Goal: Information Seeking & Learning: Learn about a topic

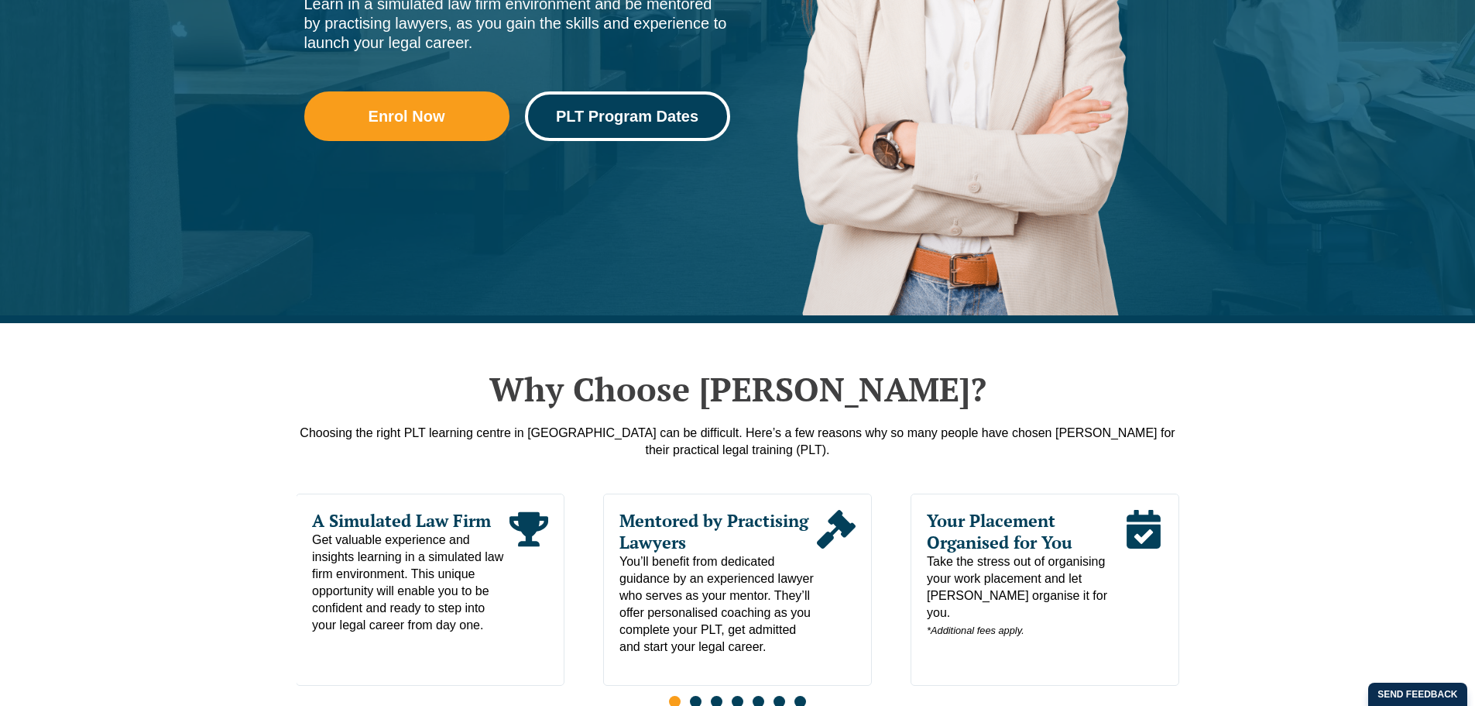
click at [663, 128] on link "PLT Program Dates" at bounding box center [627, 116] width 205 height 50
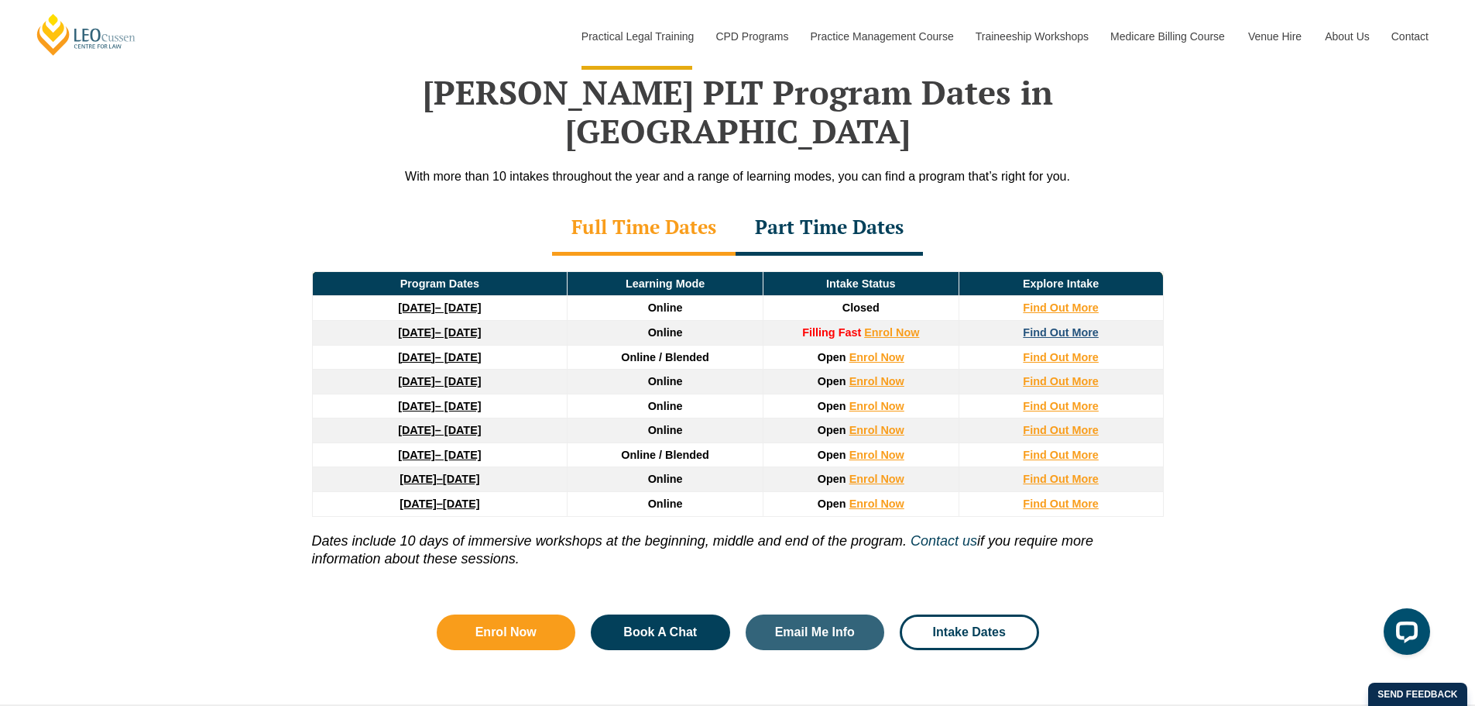
click at [1047, 326] on strong "Find Out More" at bounding box center [1061, 332] width 76 height 12
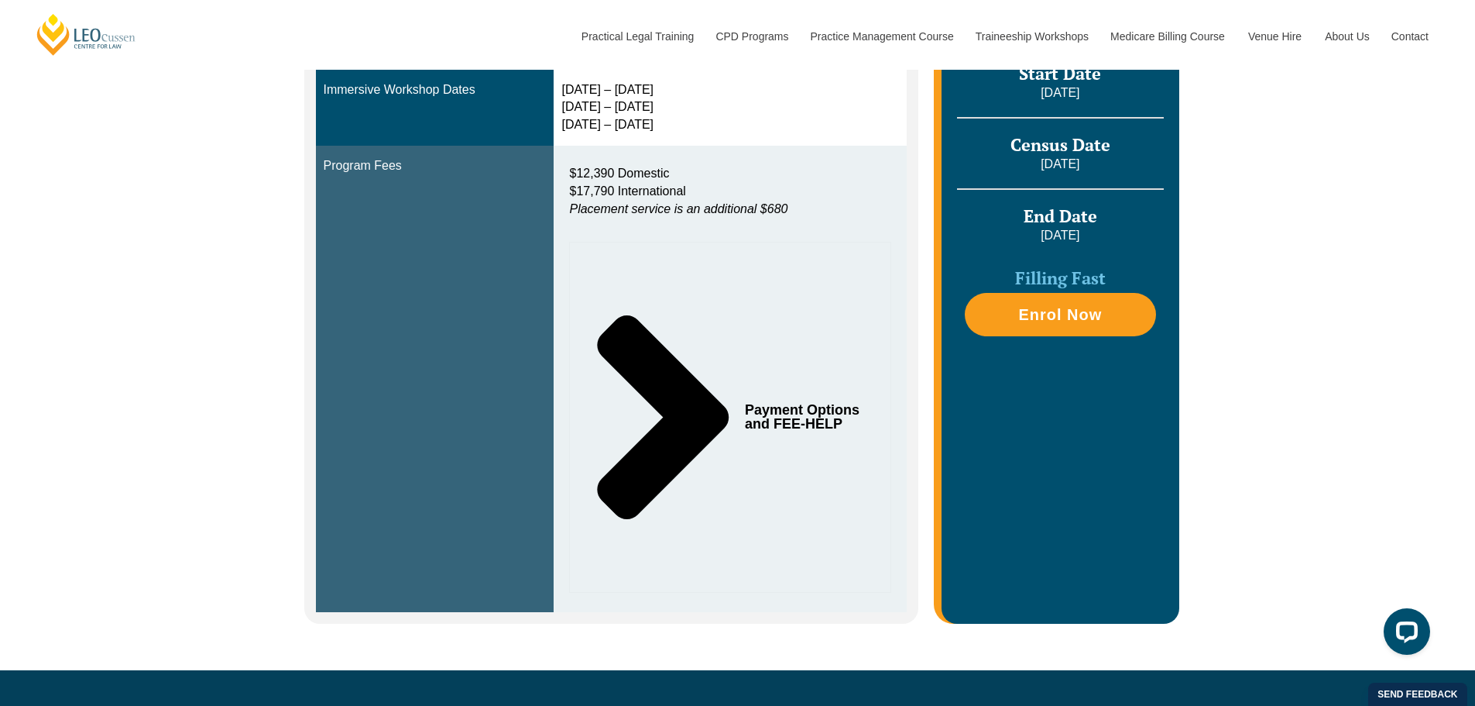
click at [792, 431] on div "Payment Options and FEE-HELP" at bounding box center [730, 417] width 322 height 351
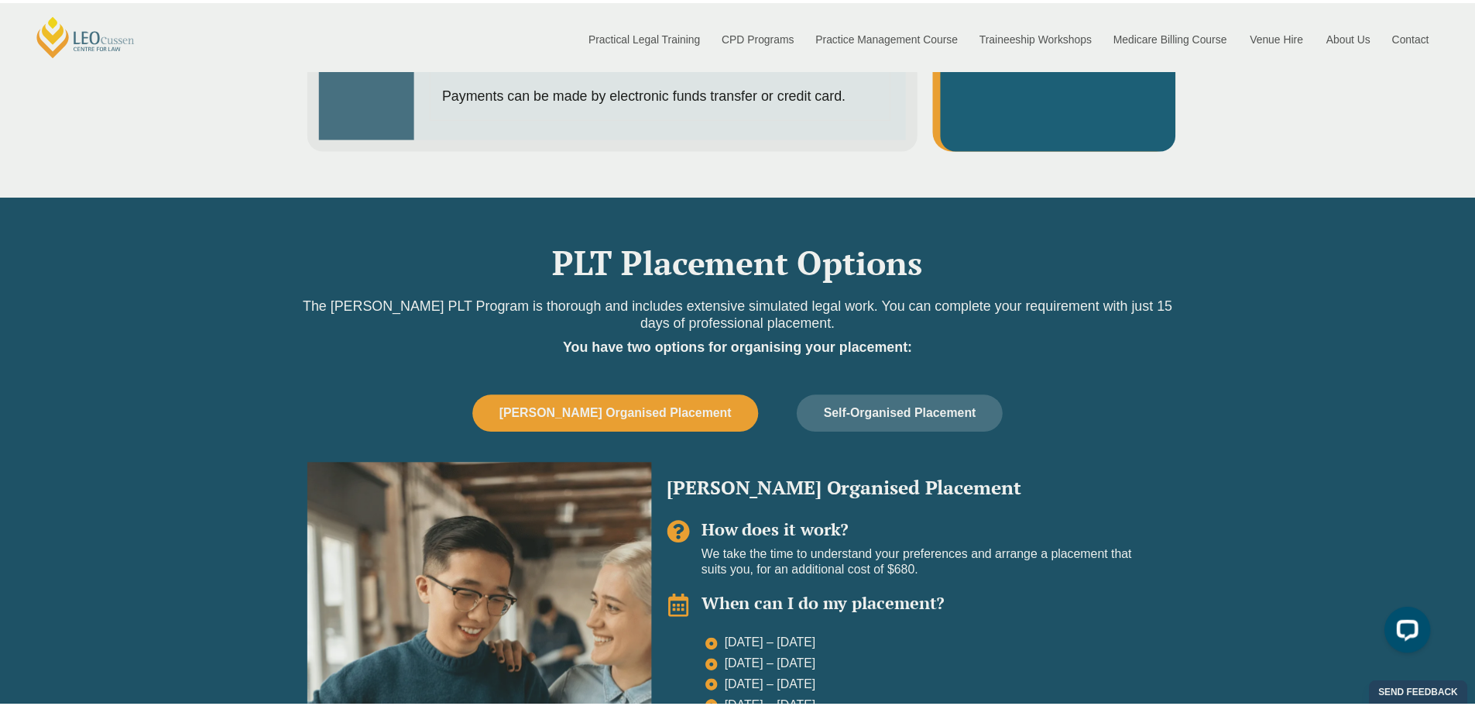
scroll to position [1954, 0]
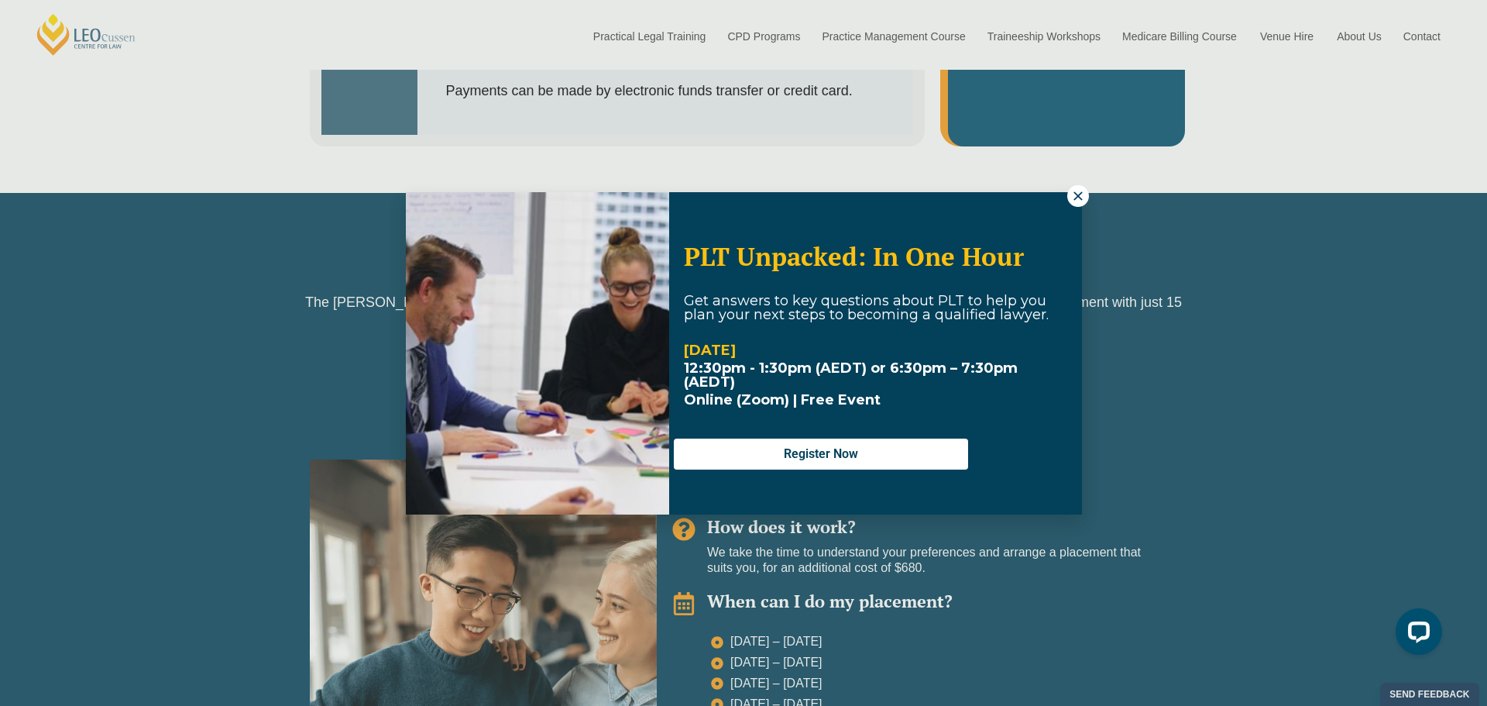
click at [1076, 197] on icon at bounding box center [1077, 195] width 9 height 9
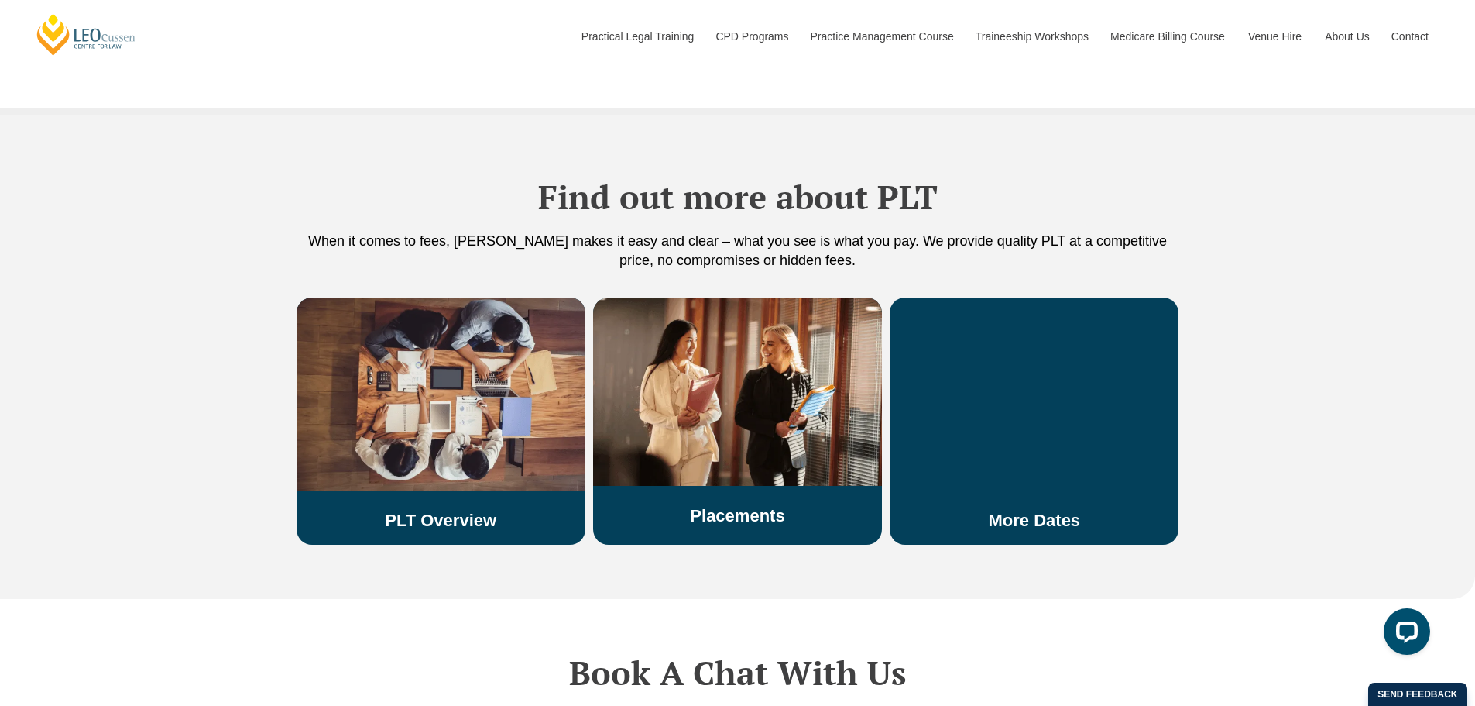
scroll to position [3812, 0]
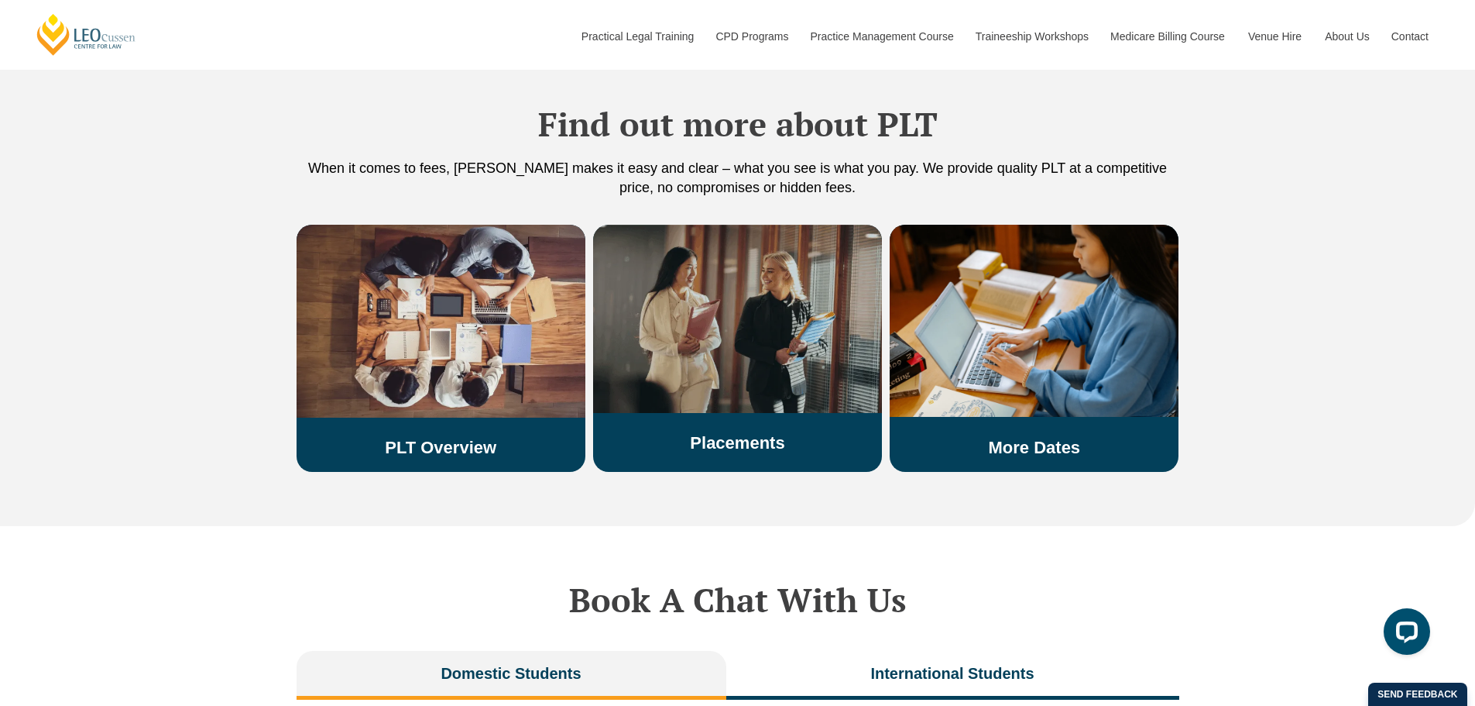
click at [741, 377] on div "Placements" at bounding box center [737, 339] width 289 height 228
click at [732, 433] on link "Placements" at bounding box center [737, 442] width 94 height 19
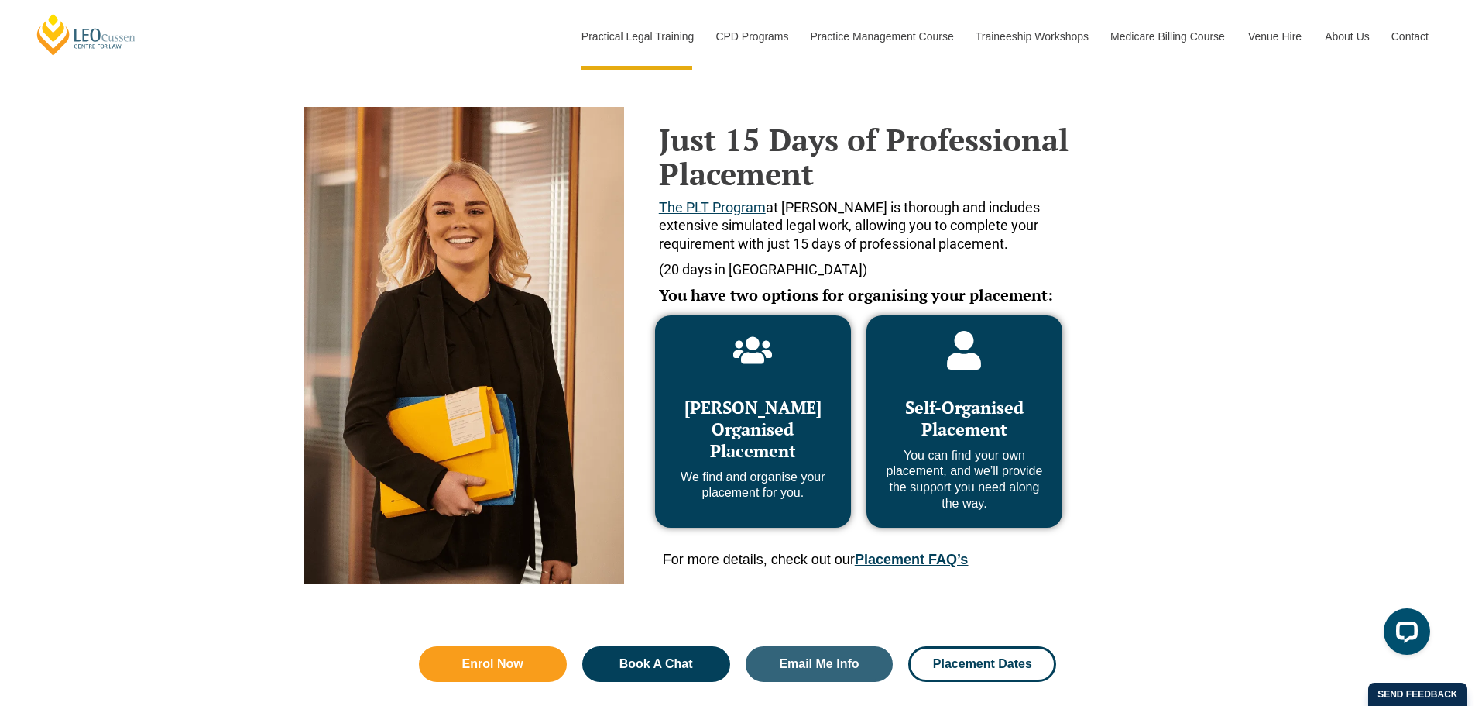
scroll to position [697, 0]
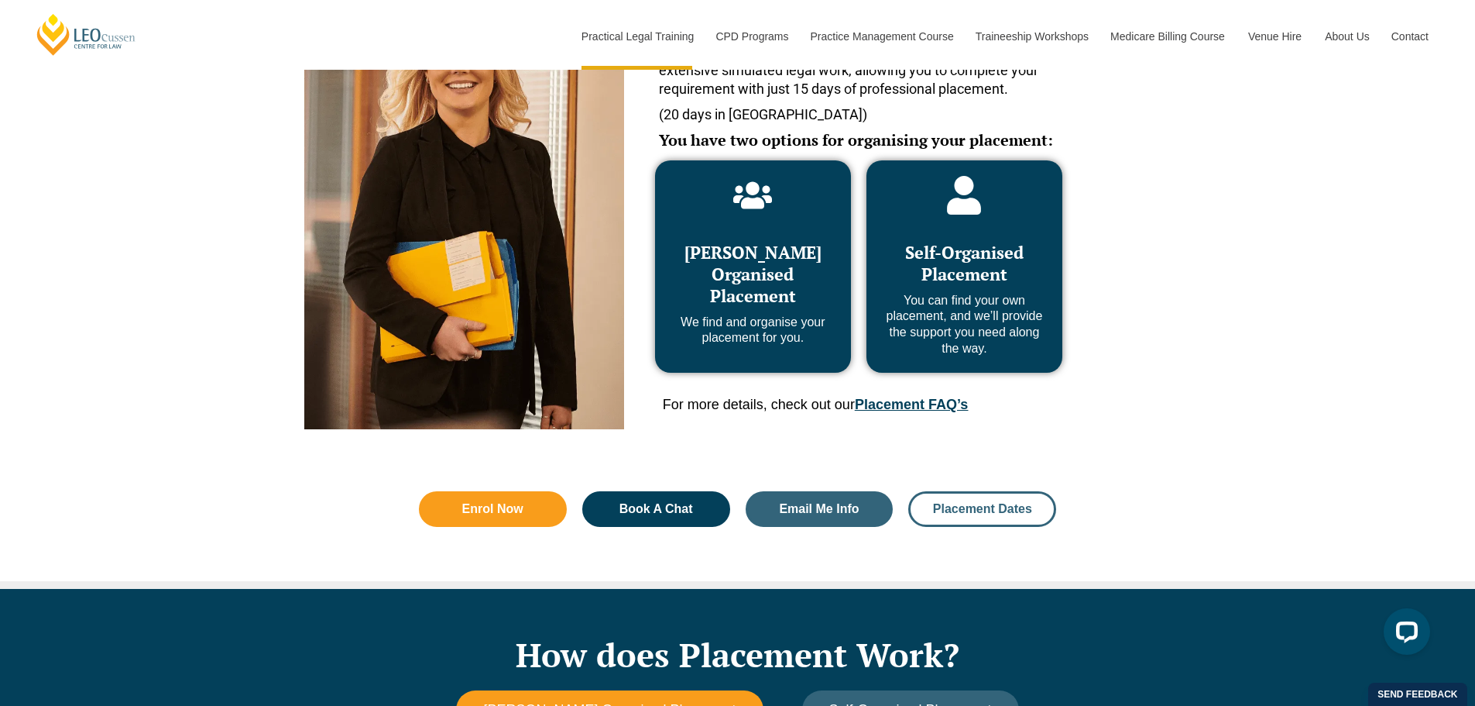
click at [991, 508] on span "Placement Dates" at bounding box center [982, 509] width 99 height 12
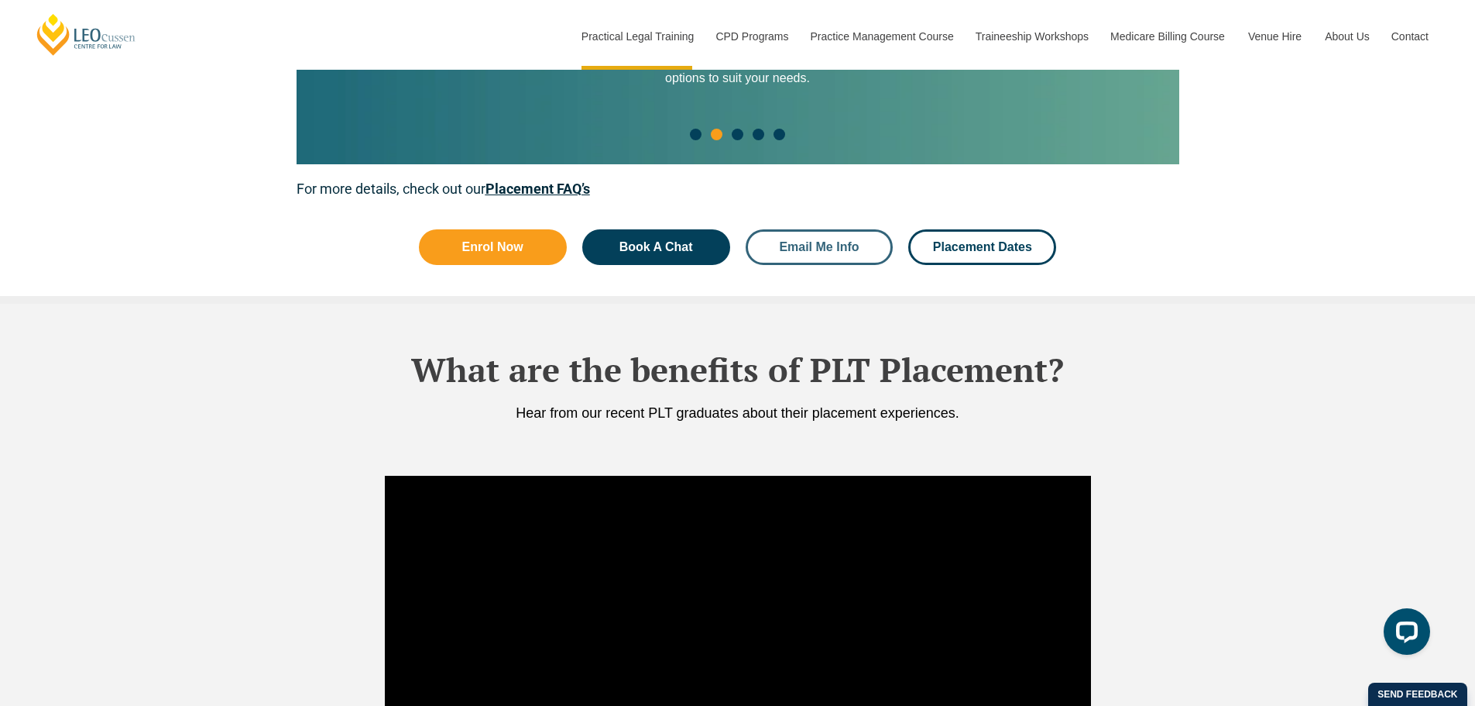
scroll to position [2021, 0]
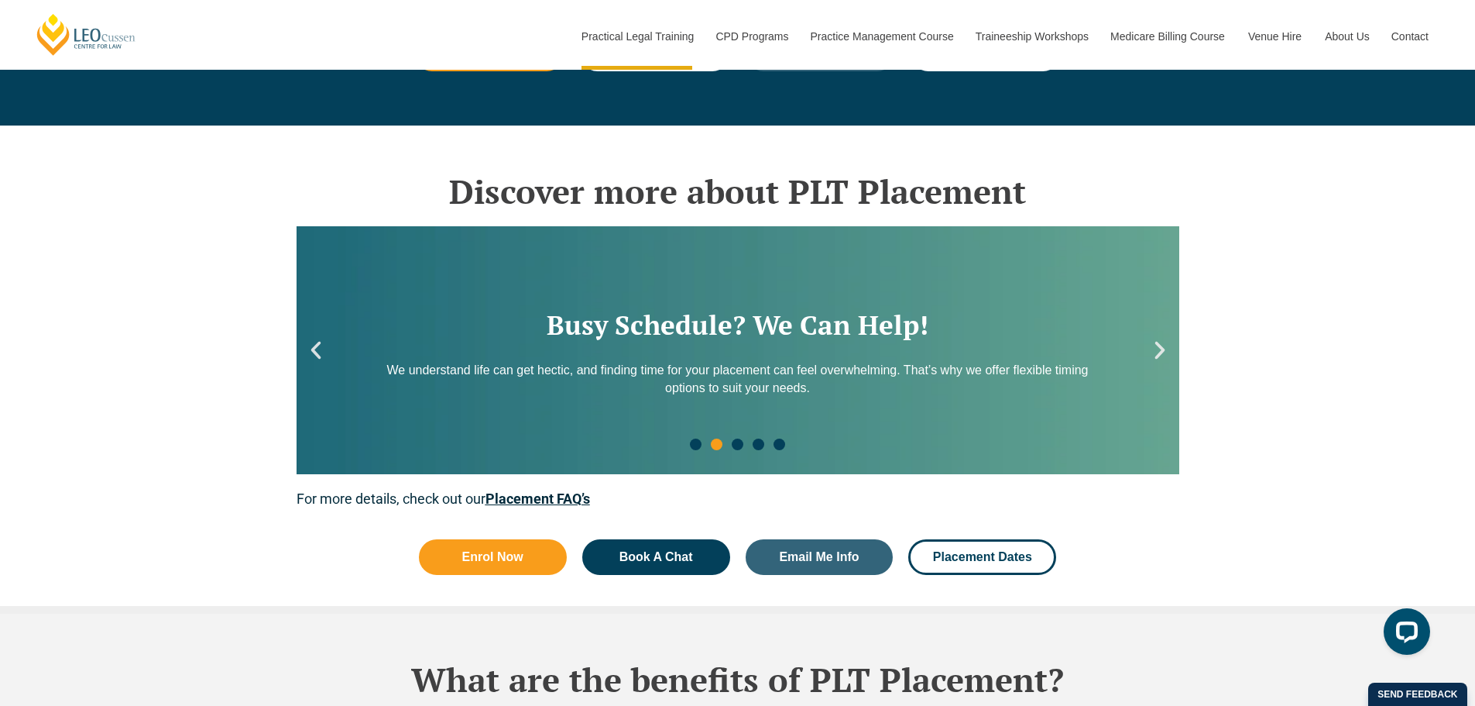
click at [1159, 358] on icon "Next slide" at bounding box center [1159, 349] width 23 height 23
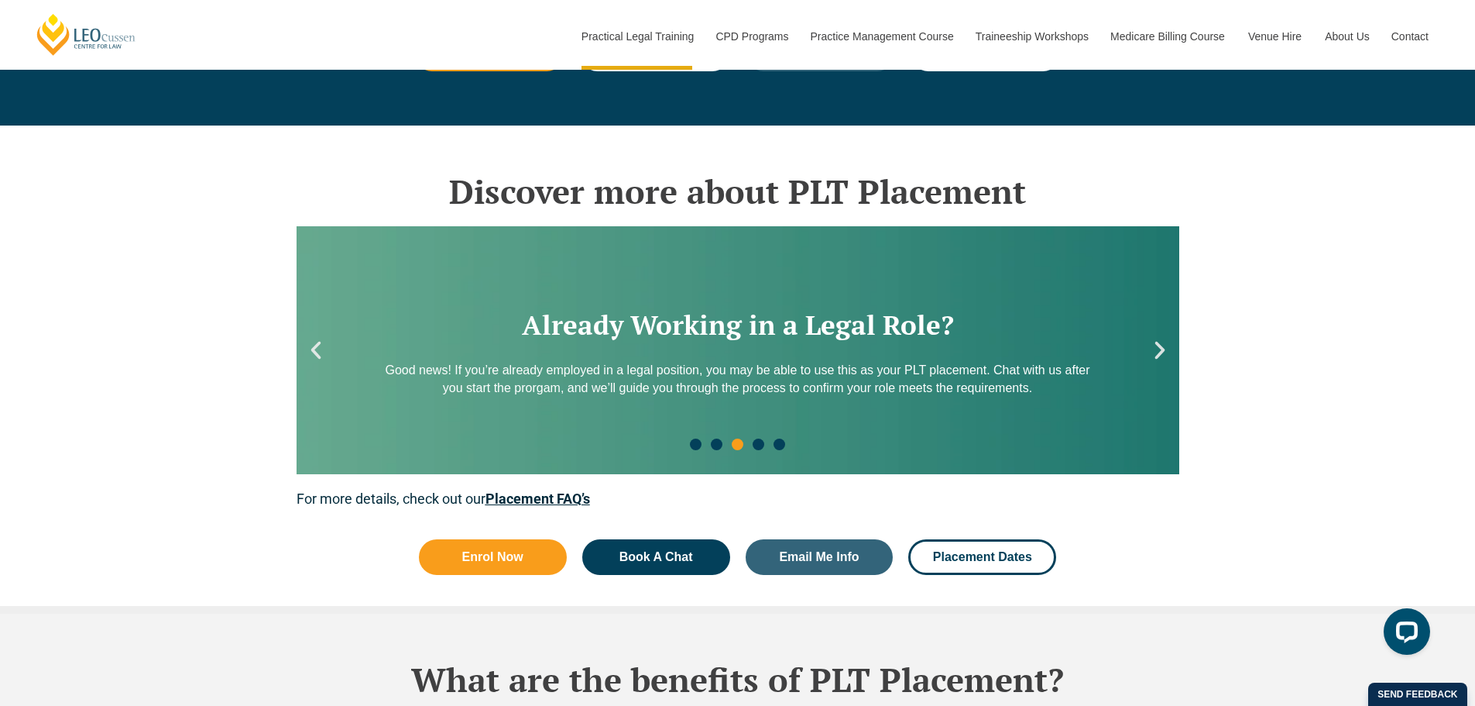
click at [1159, 358] on icon "Next slide" at bounding box center [1159, 349] width 23 height 23
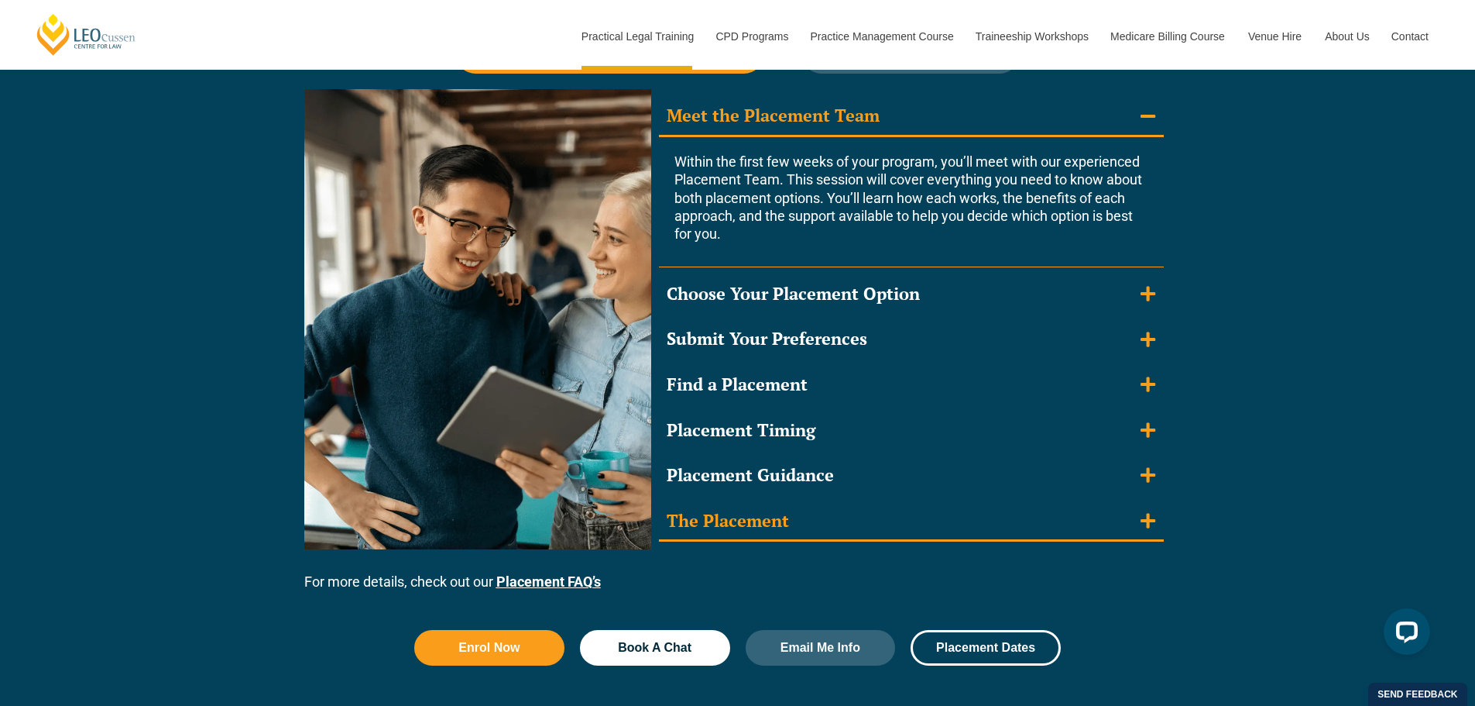
scroll to position [1402, 0]
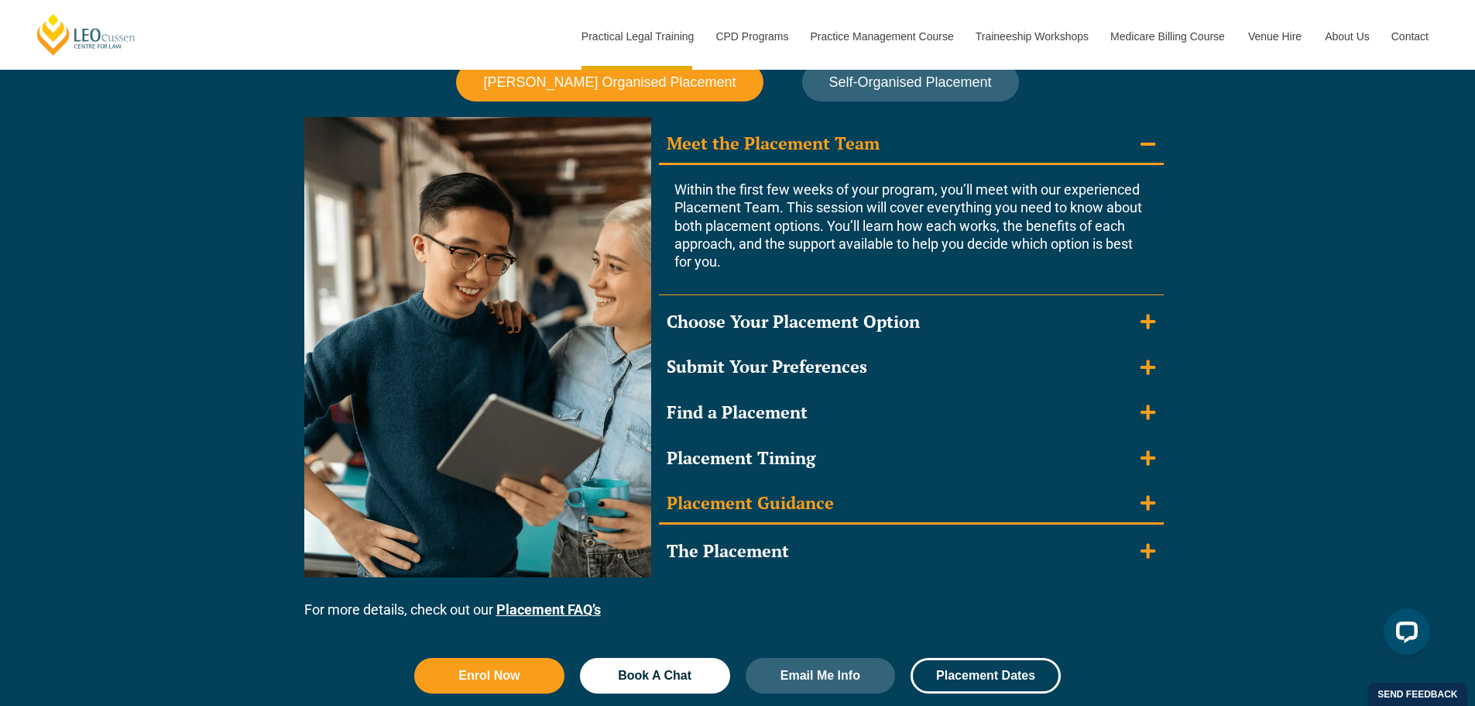
click at [1158, 510] on summary "Placement Guidance" at bounding box center [911, 504] width 505 height 40
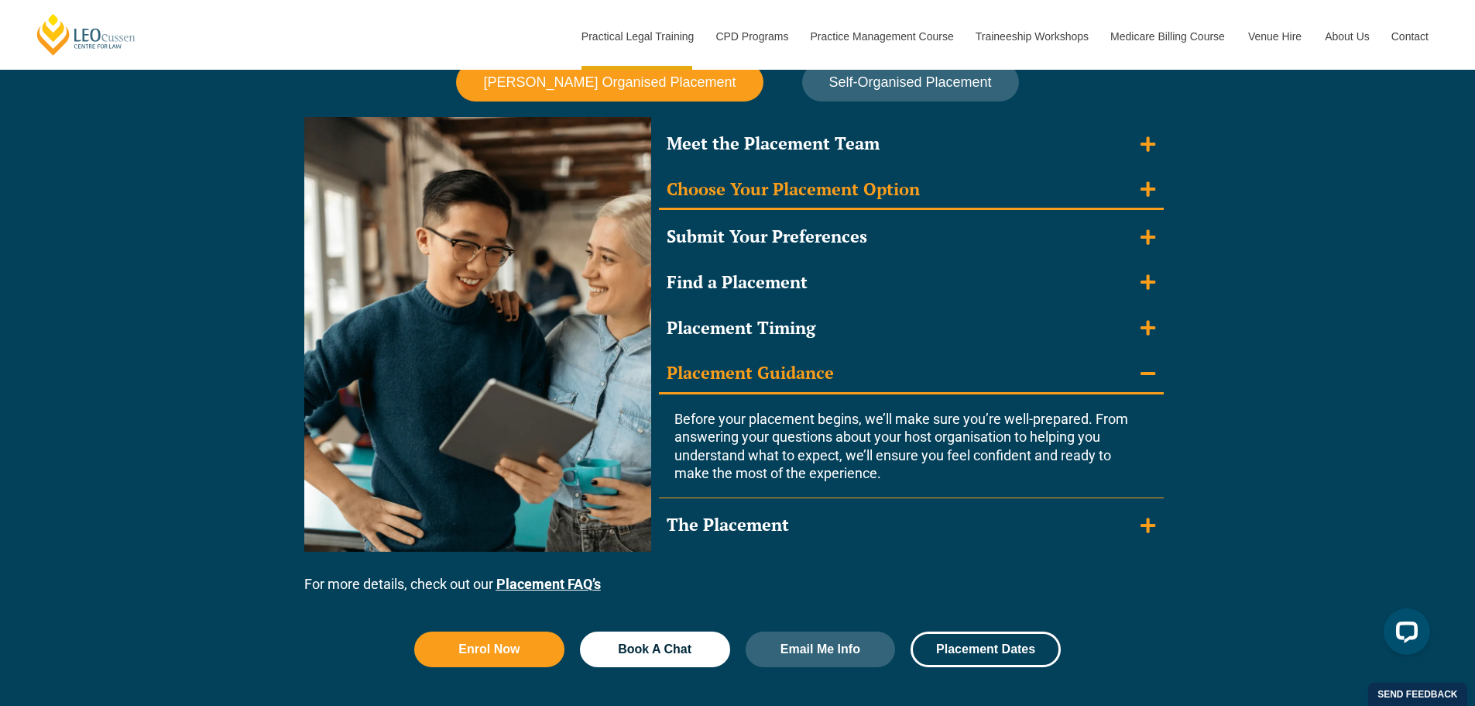
click at [1145, 196] on icon "Accordion. Open links with Enter or Space, close with Escape, and navigate with…" at bounding box center [1148, 188] width 15 height 17
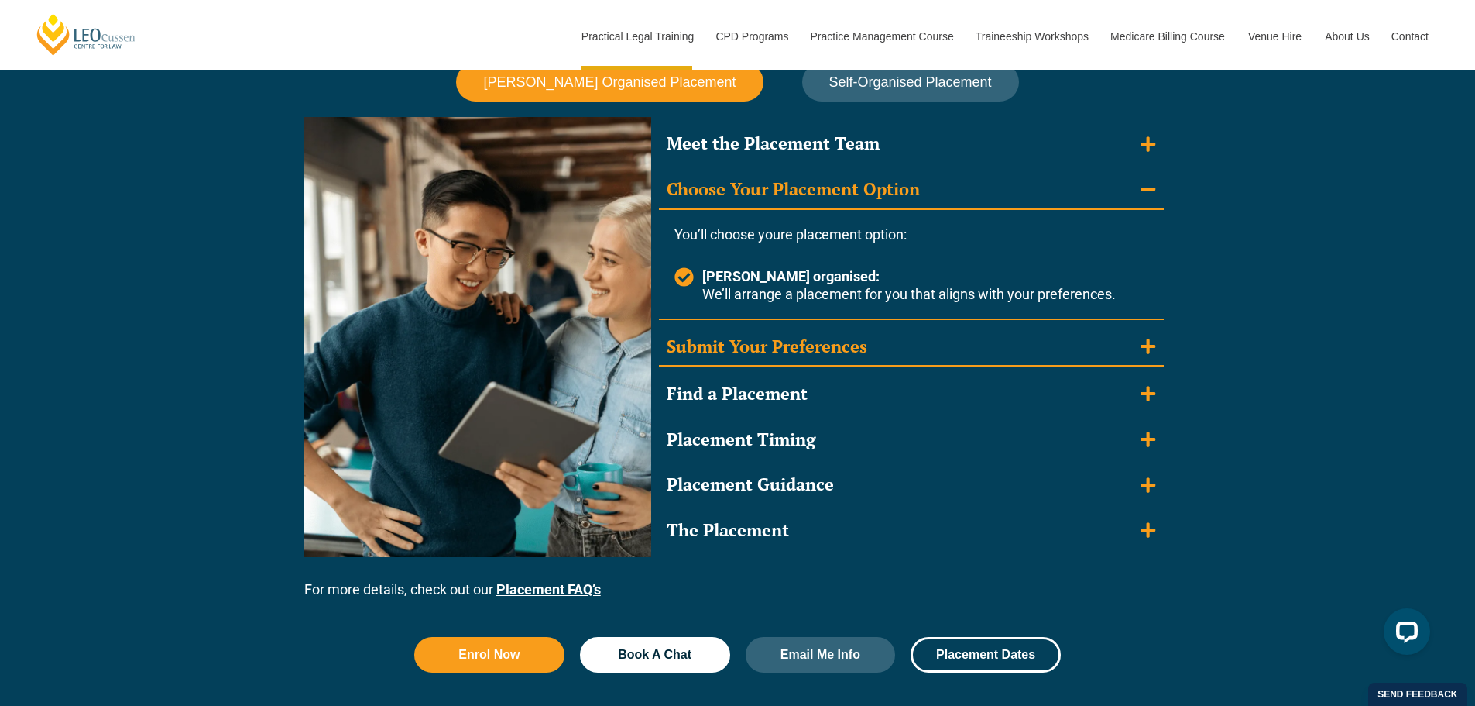
click at [1137, 340] on summary "Submit Your Preferences" at bounding box center [911, 348] width 505 height 40
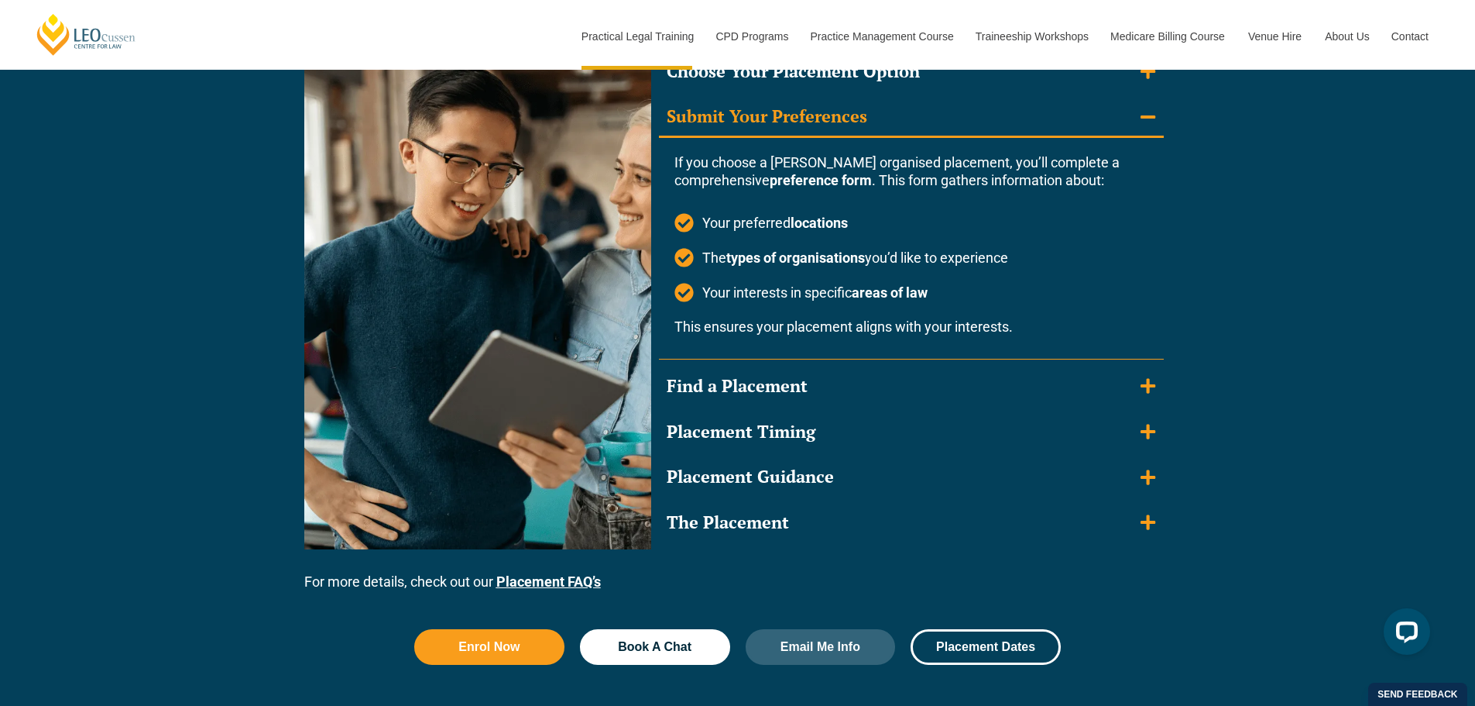
scroll to position [1557, 0]
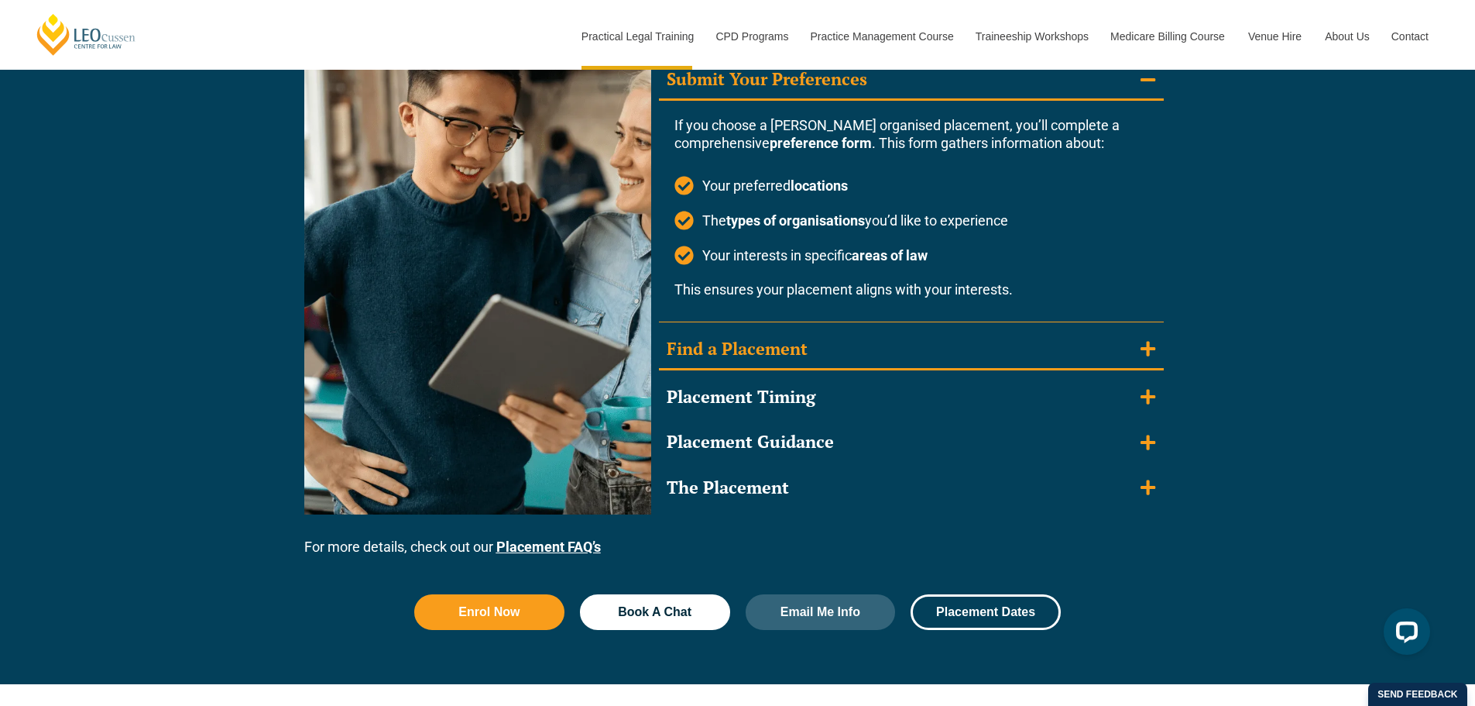
click at [1149, 344] on icon "Accordion. Open links with Enter or Space, close with Escape, and navigate with…" at bounding box center [1148, 349] width 15 height 15
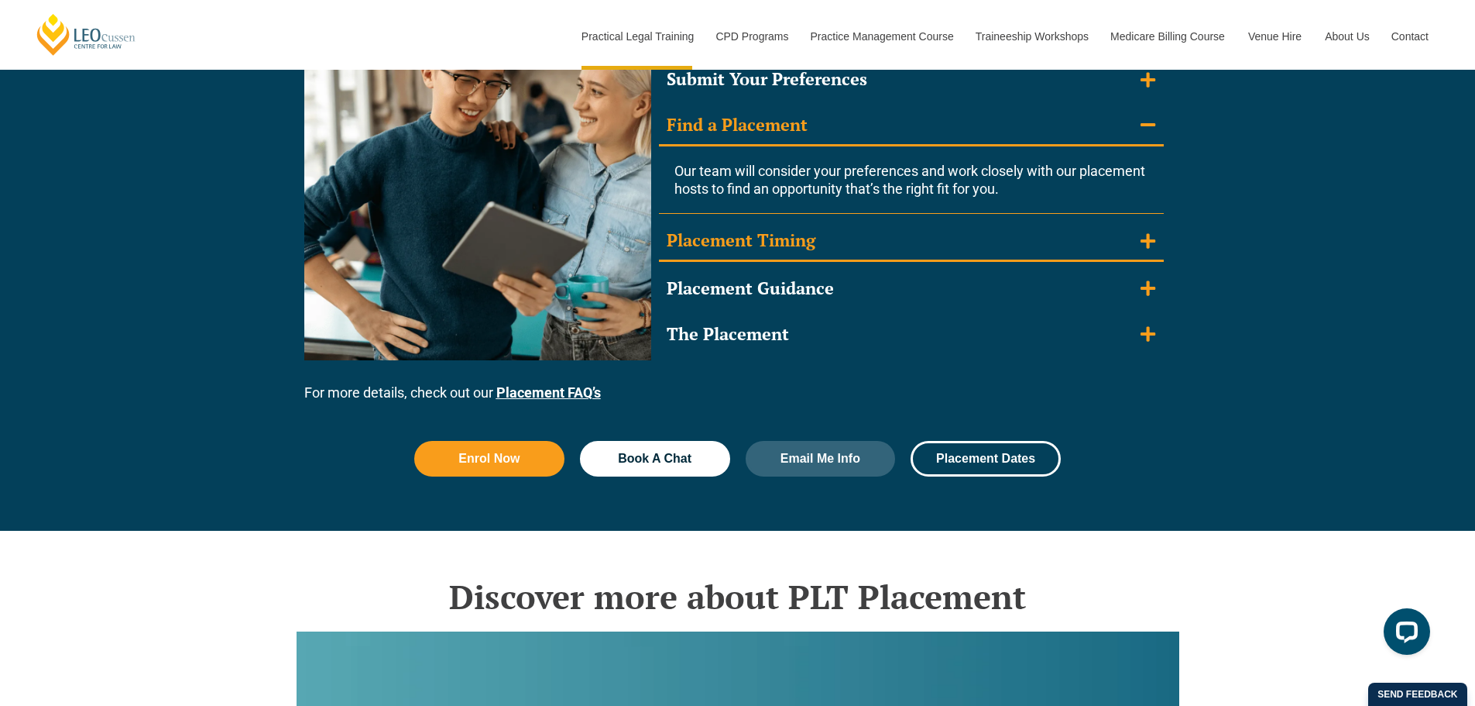
click at [1140, 239] on summary "Placement Timing" at bounding box center [911, 241] width 505 height 40
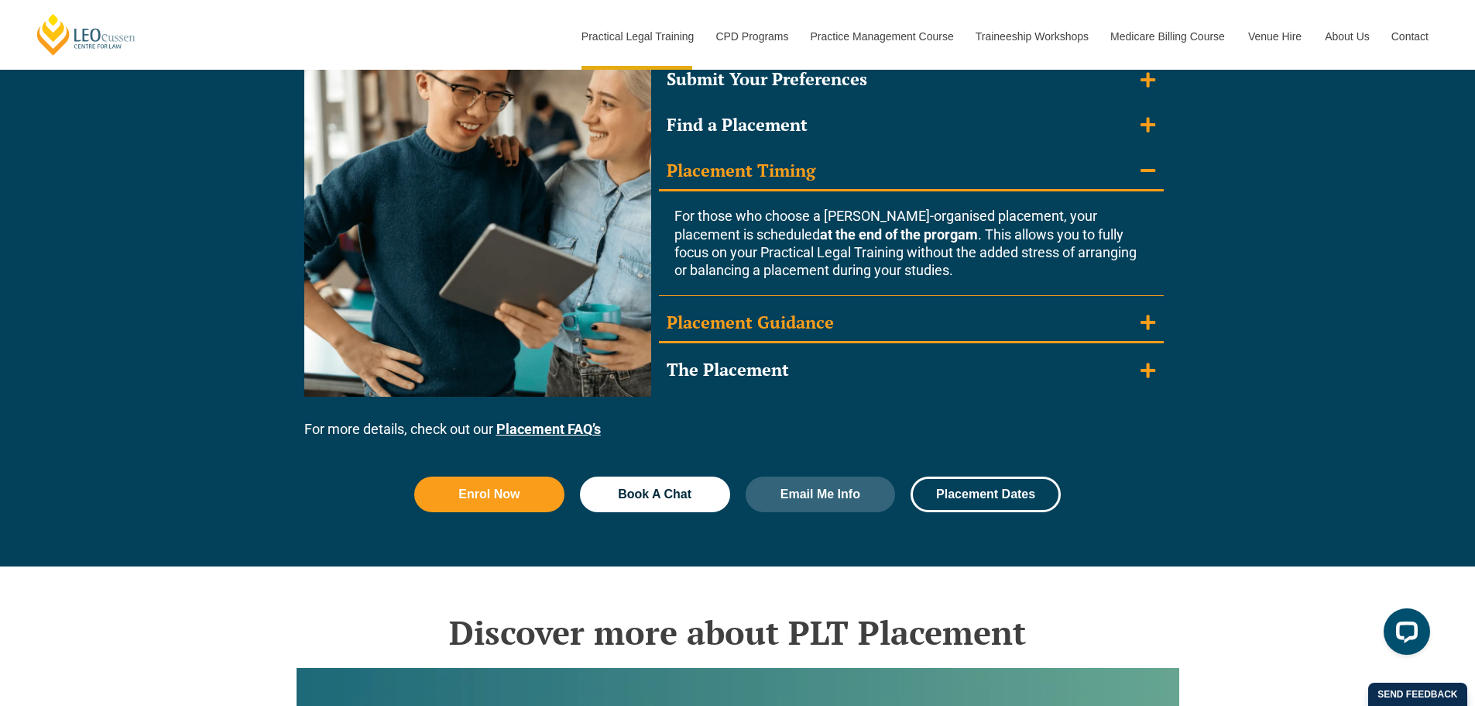
click at [1146, 310] on summary "Placement Guidance" at bounding box center [911, 324] width 505 height 40
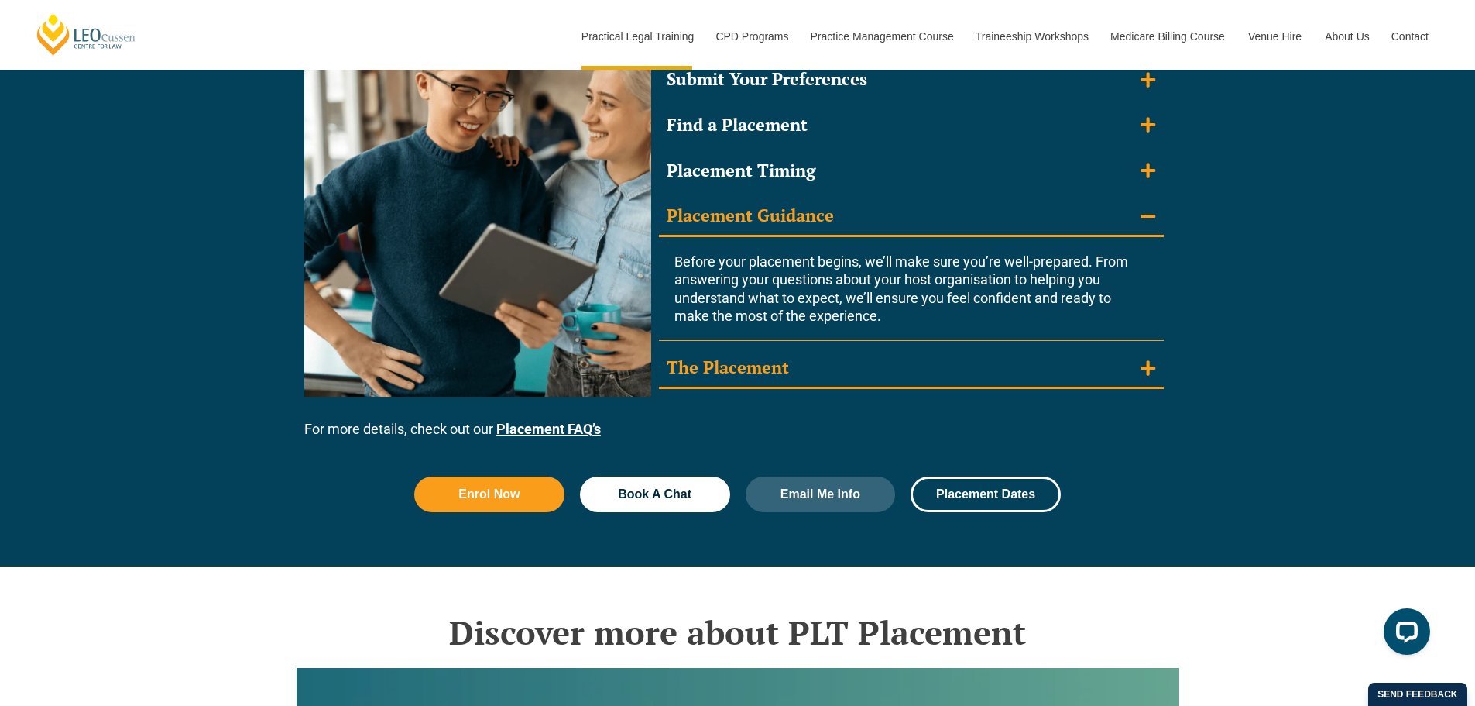
click at [1148, 350] on summary "The Placement" at bounding box center [911, 368] width 505 height 40
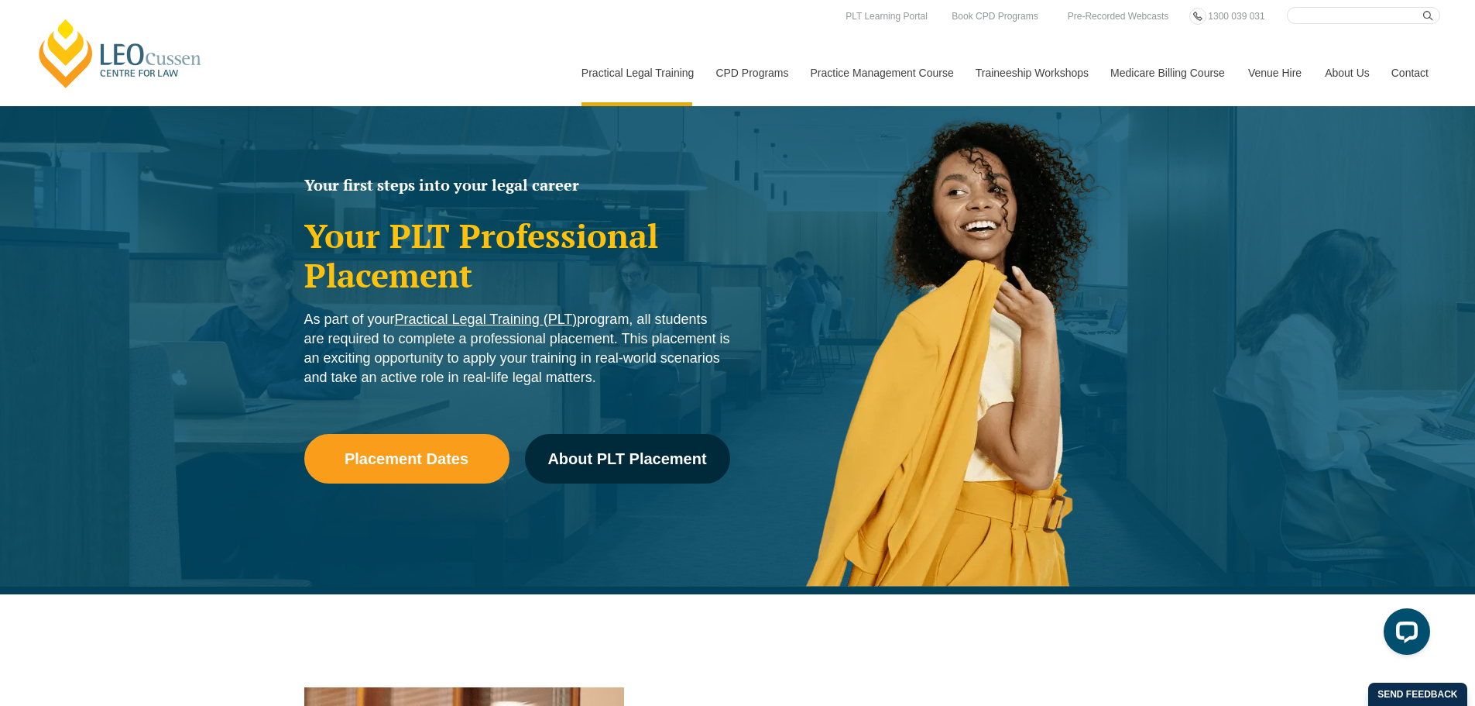
scroll to position [0, 0]
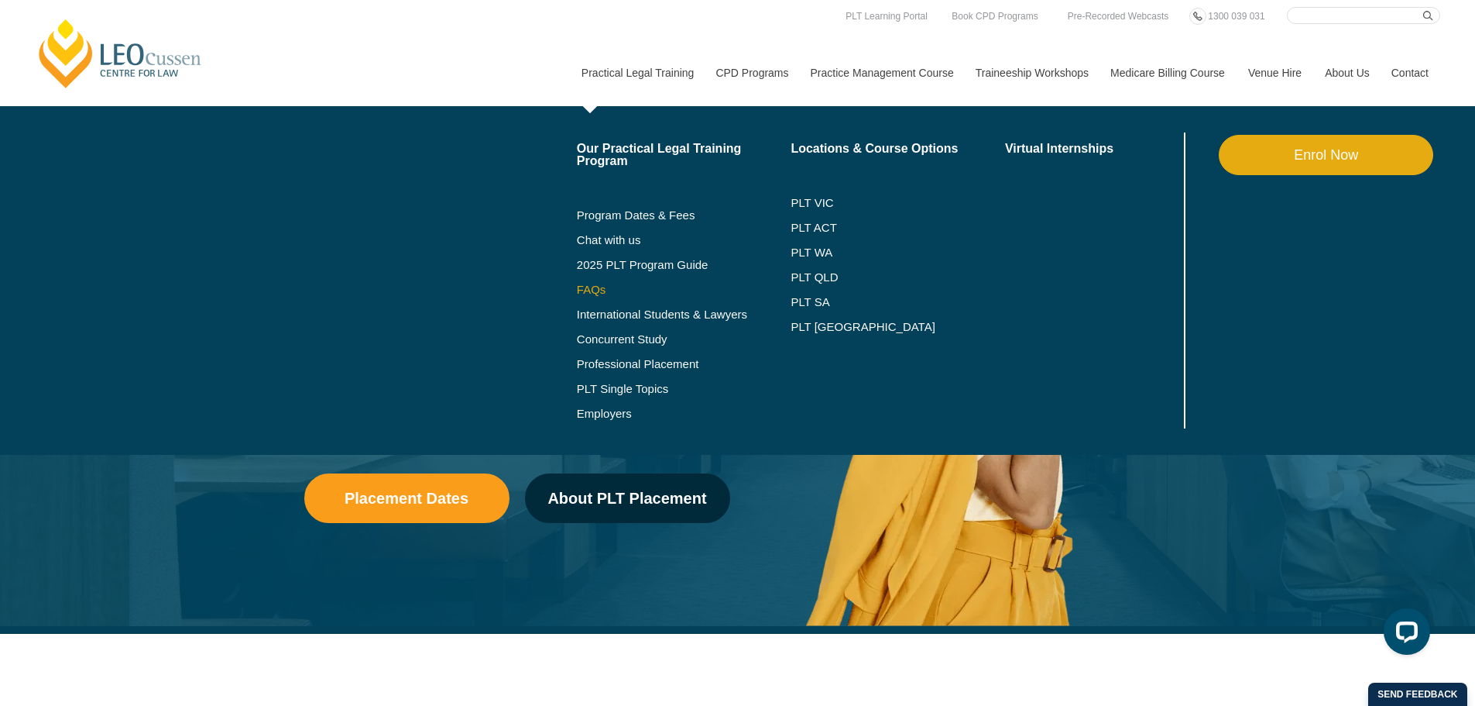
click at [604, 285] on link "FAQs" at bounding box center [684, 289] width 215 height 12
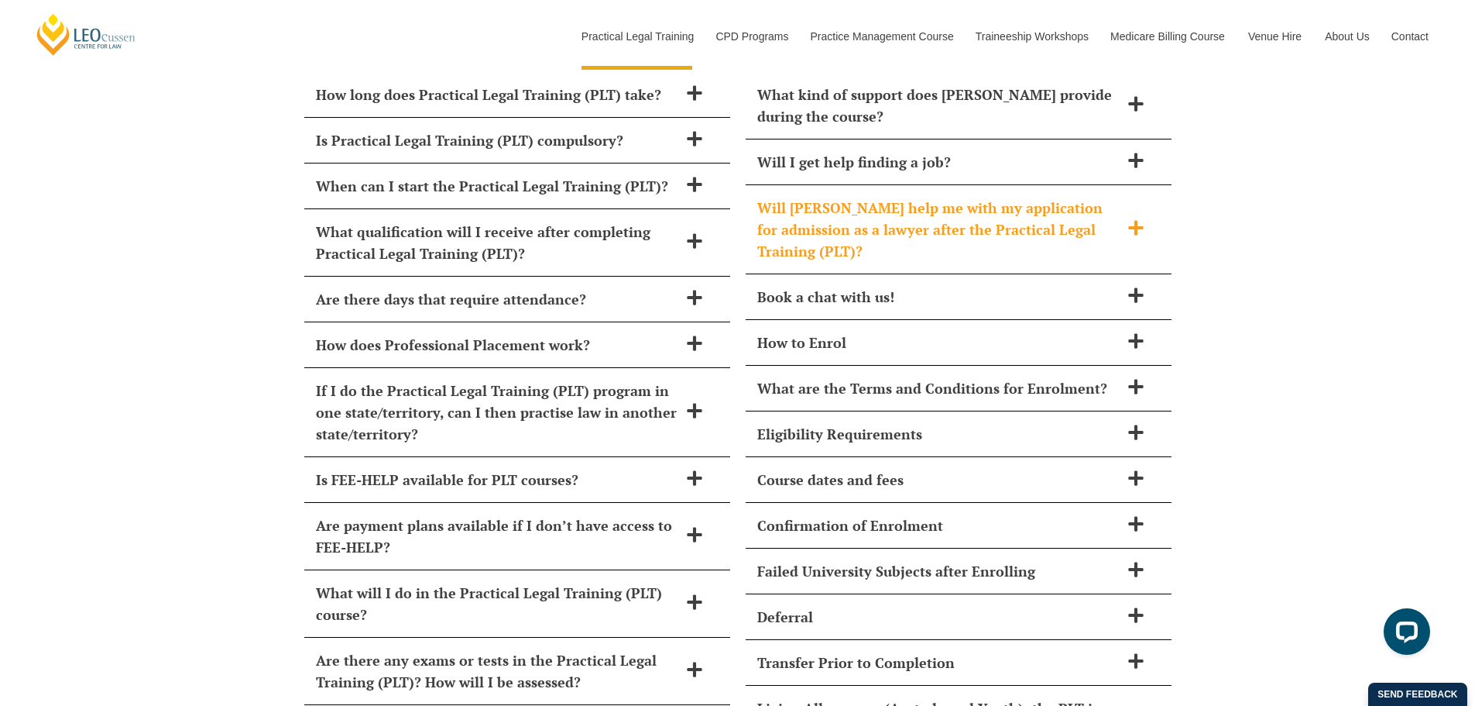
scroll to position [6777, 0]
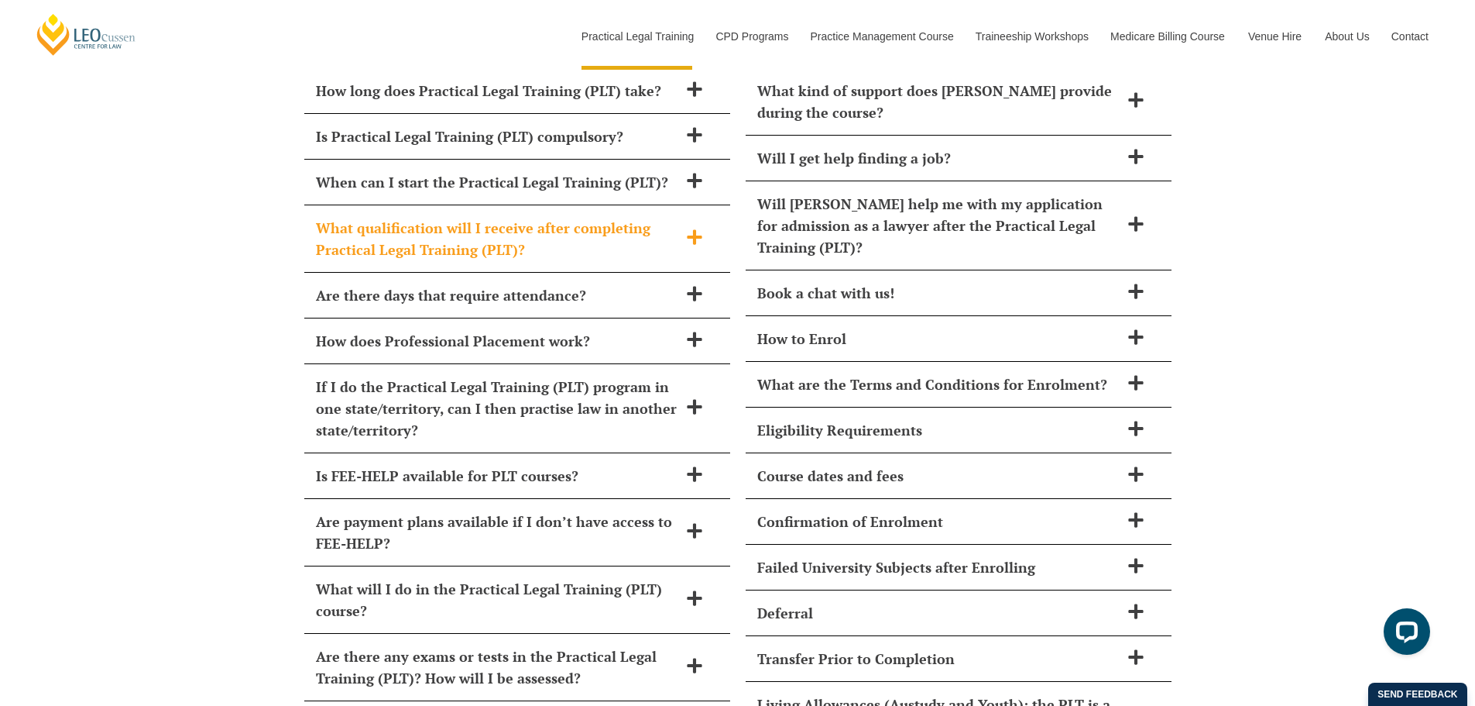
click at [702, 228] on icon at bounding box center [694, 236] width 17 height 17
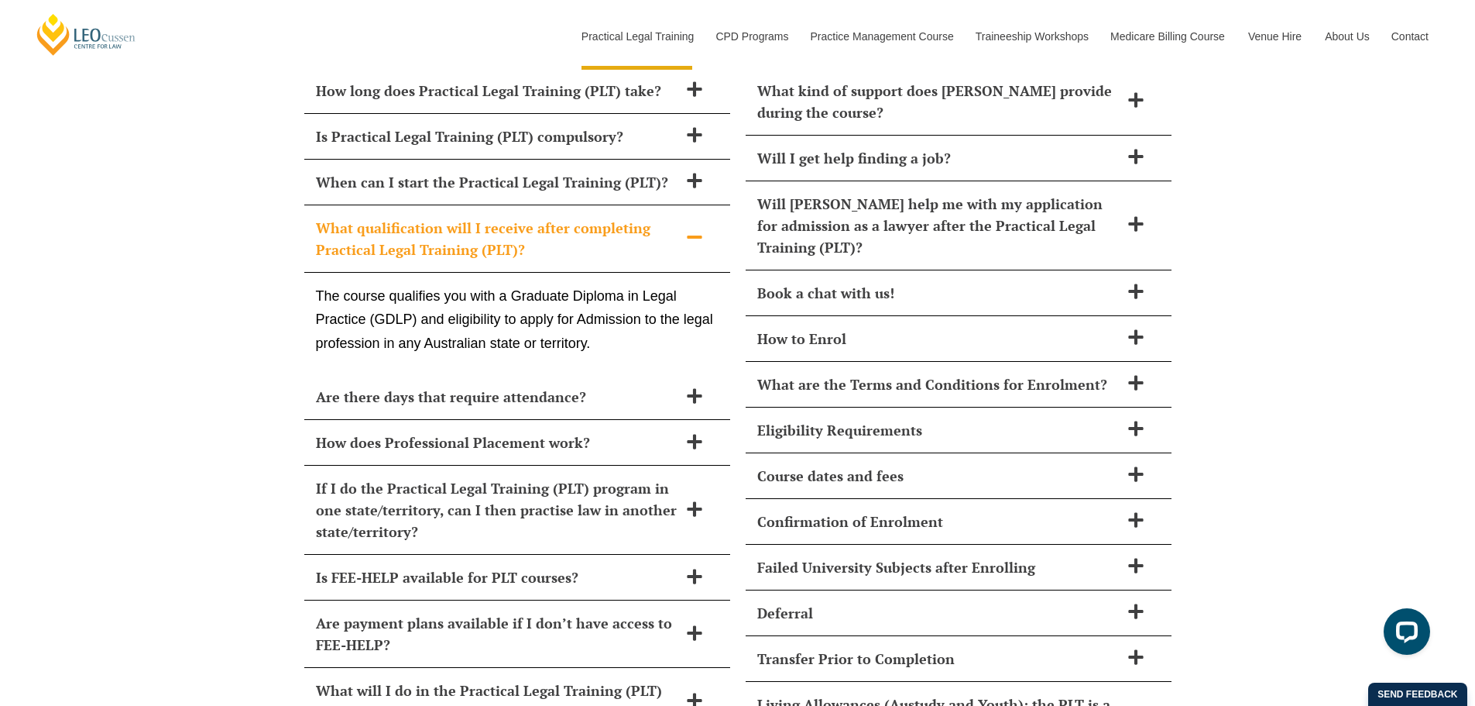
click at [702, 228] on icon at bounding box center [694, 236] width 17 height 17
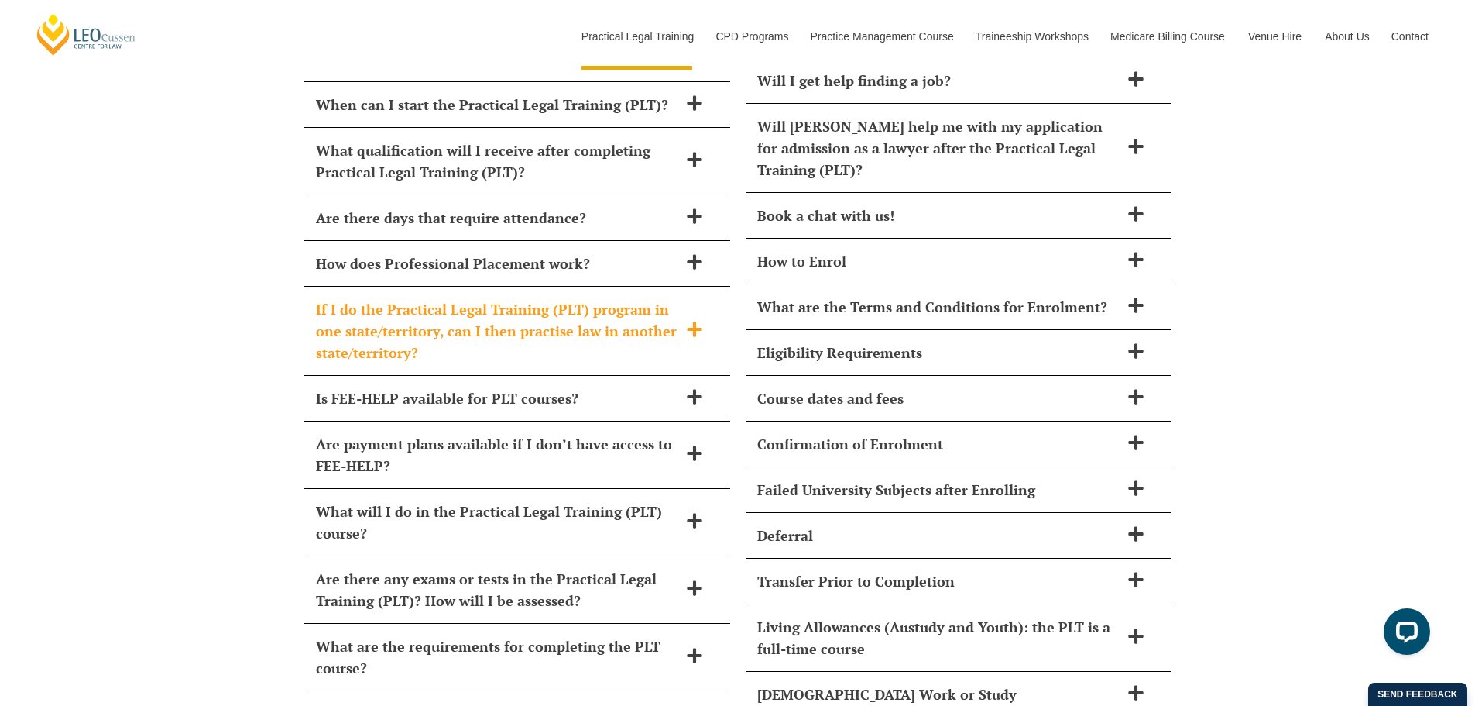
scroll to position [6932, 0]
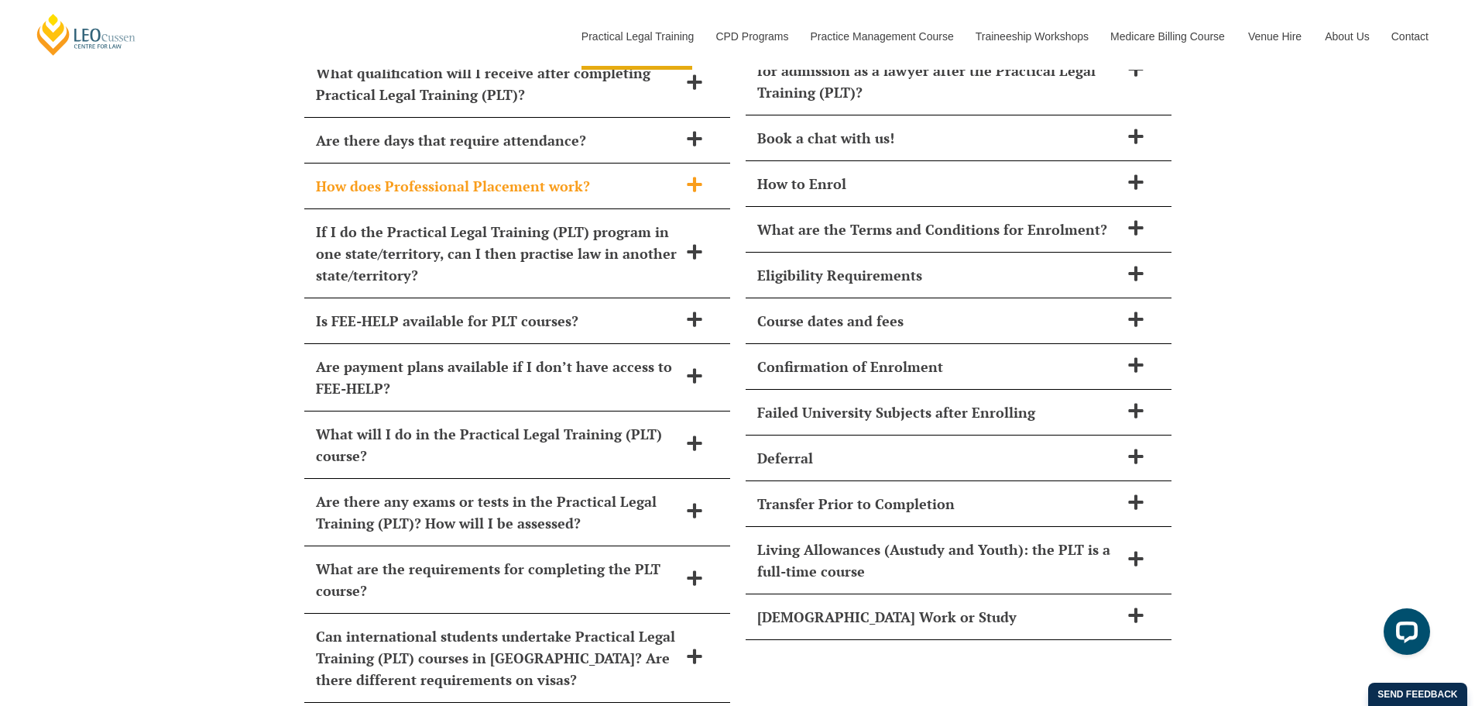
click at [675, 175] on h2 "How does Professional Placement work?" at bounding box center [497, 186] width 362 height 22
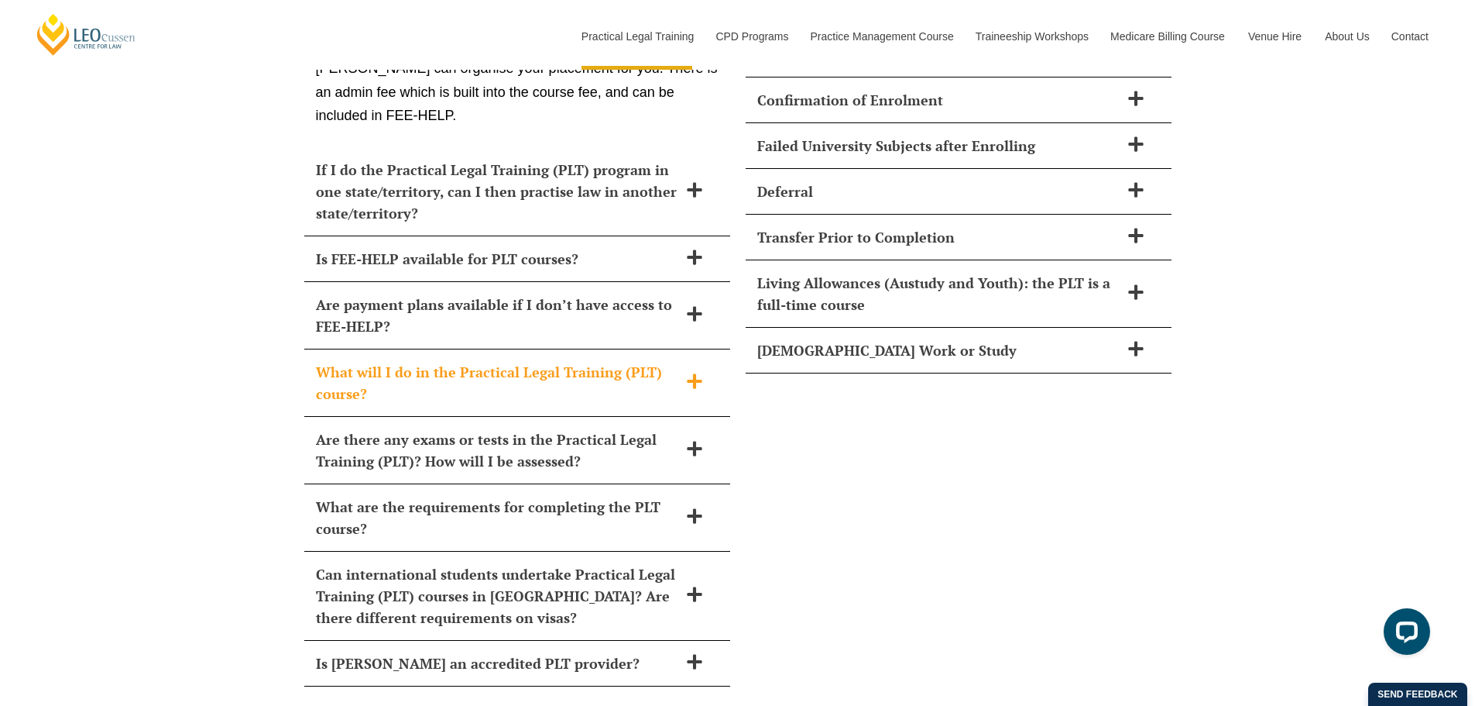
scroll to position [7242, 0]
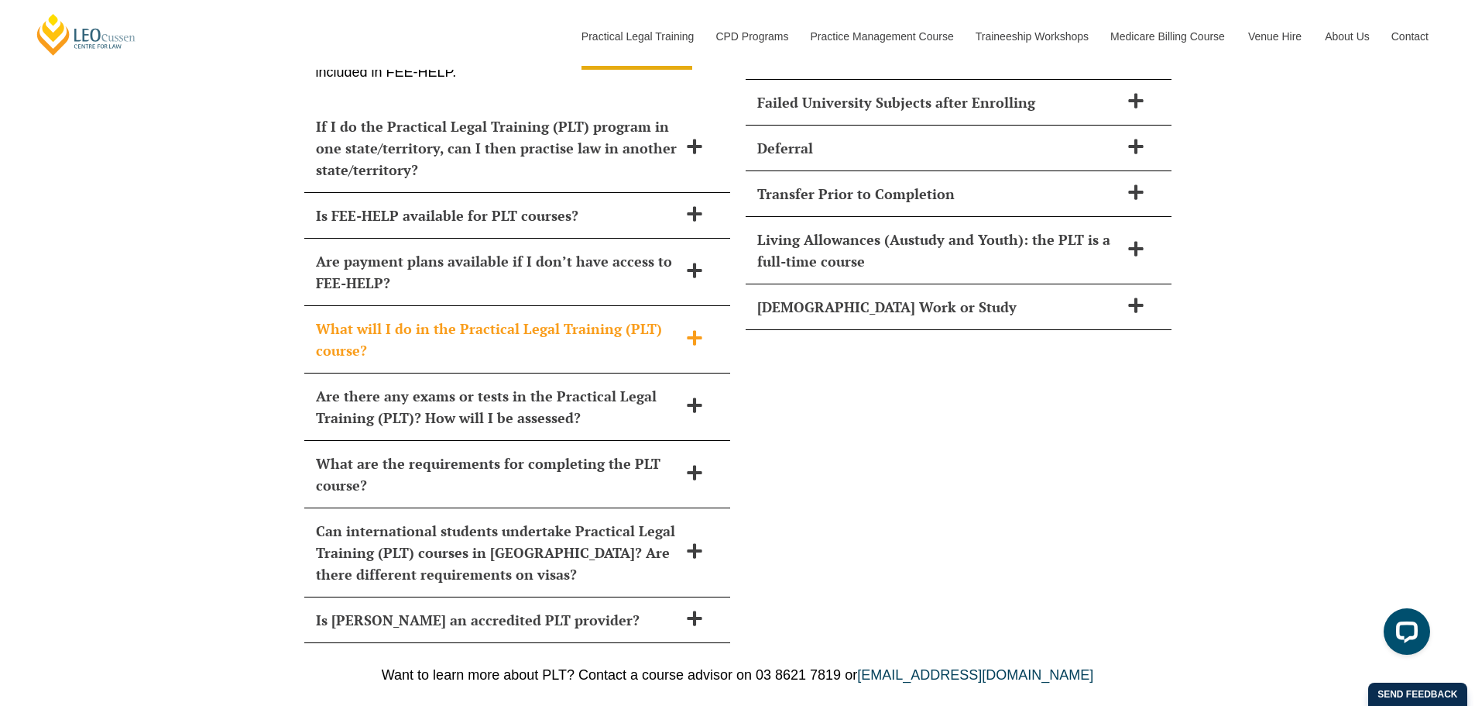
click at [703, 309] on div "What will I do in the Practical Legal Training (PLT) course?" at bounding box center [517, 339] width 426 height 67
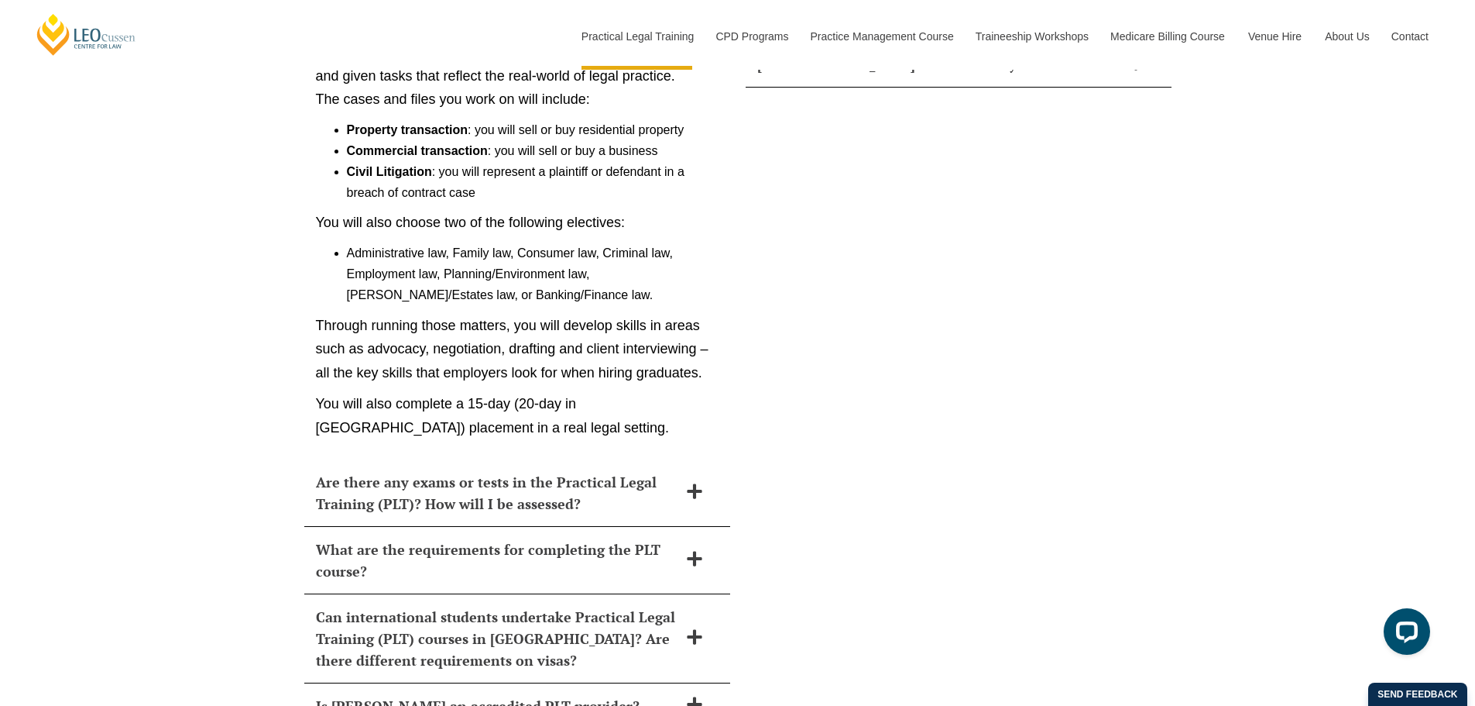
scroll to position [7497, 0]
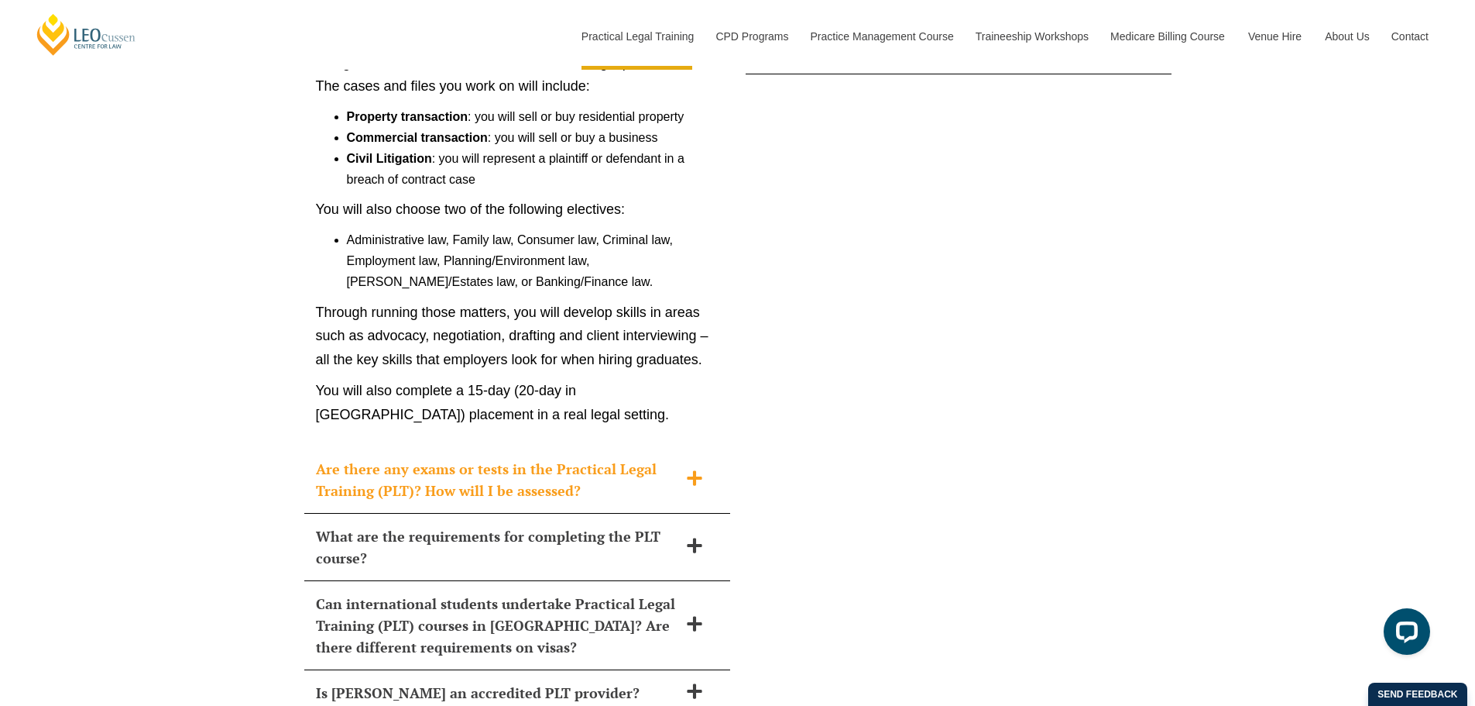
click at [713, 446] on div "Are there any exams or tests in the Practical Legal Training (PLT)? How will I …" at bounding box center [517, 479] width 426 height 67
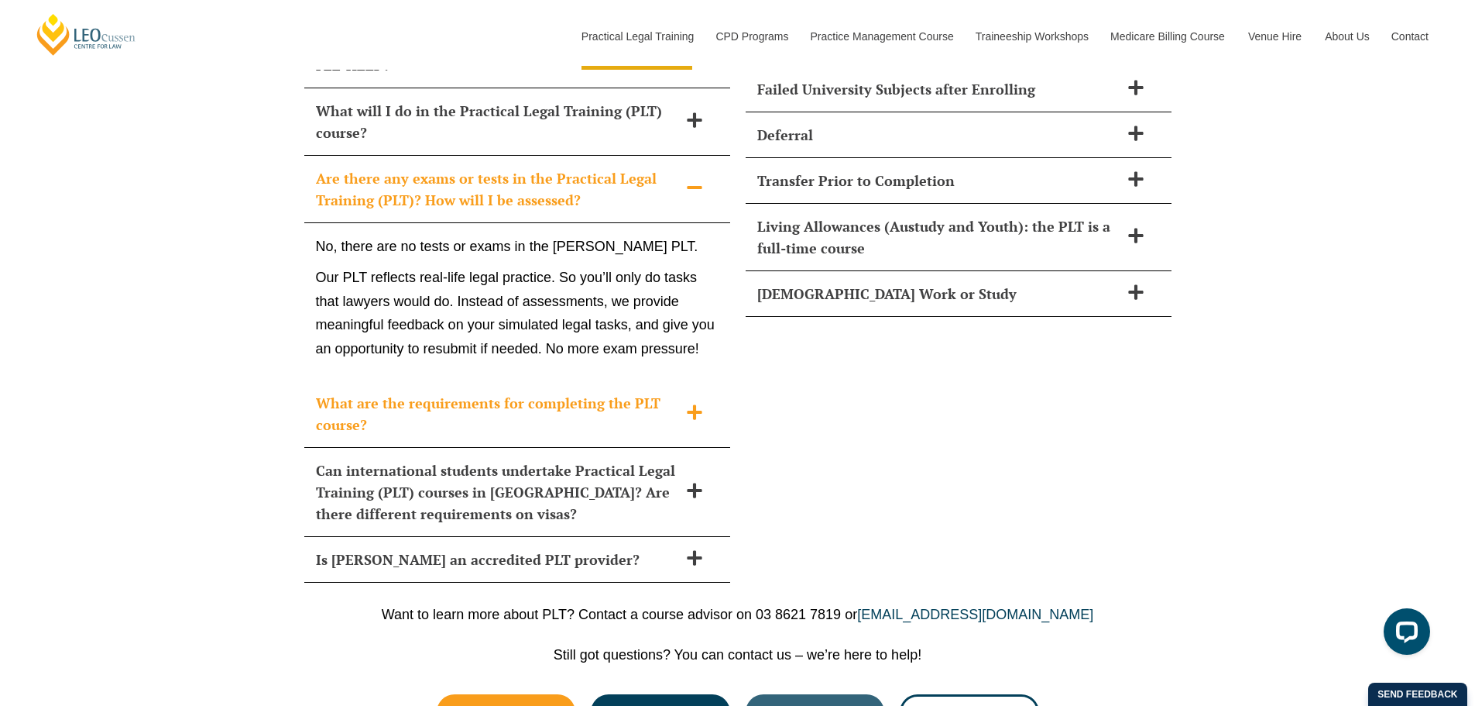
scroll to position [7294, 0]
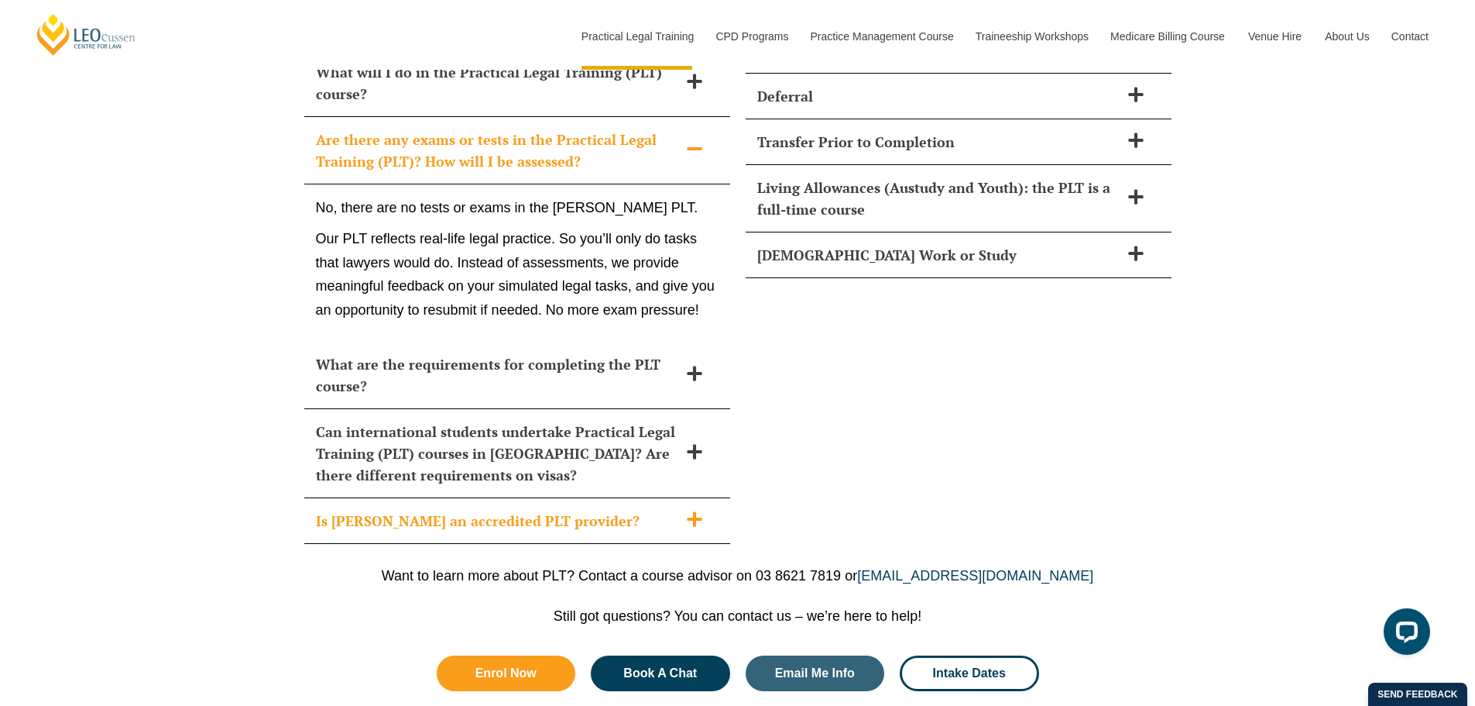
click at [696, 510] on icon at bounding box center [694, 518] width 17 height 17
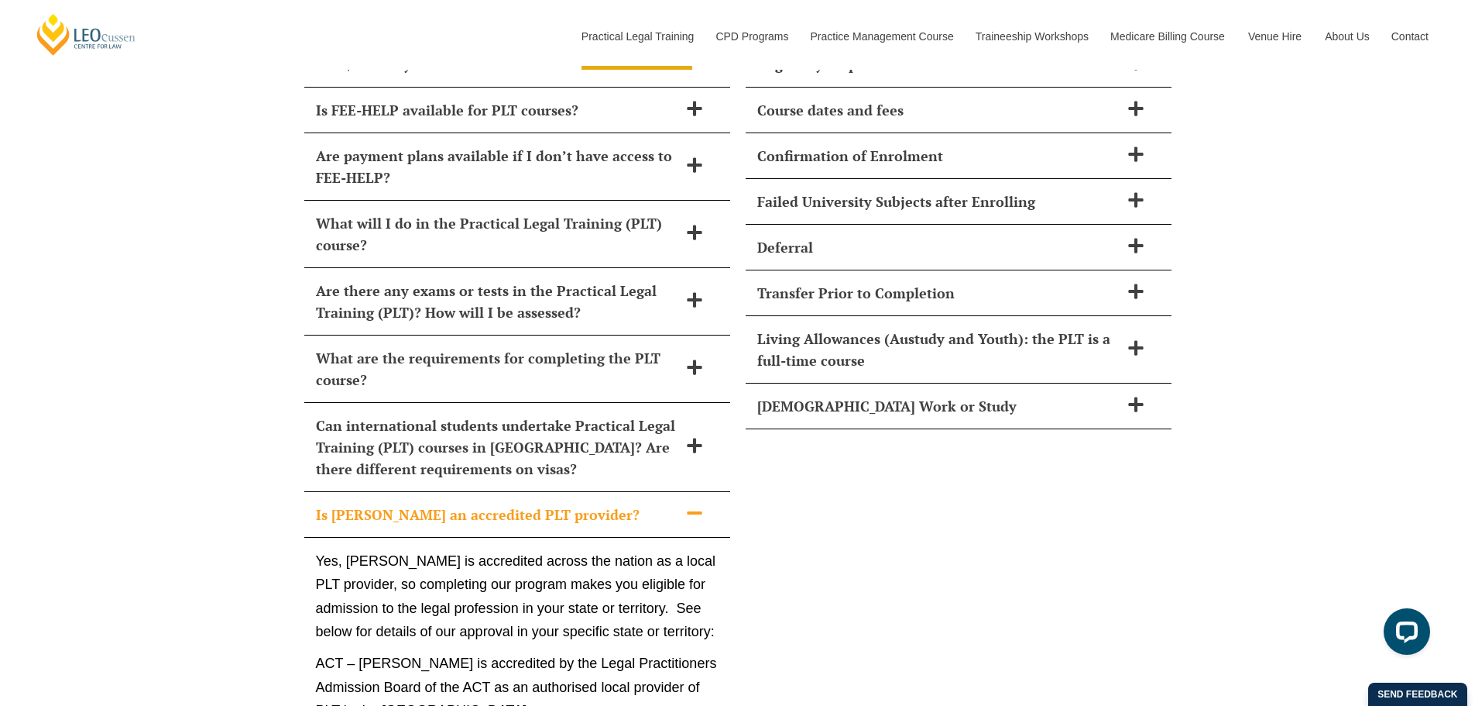
scroll to position [6984, 0]
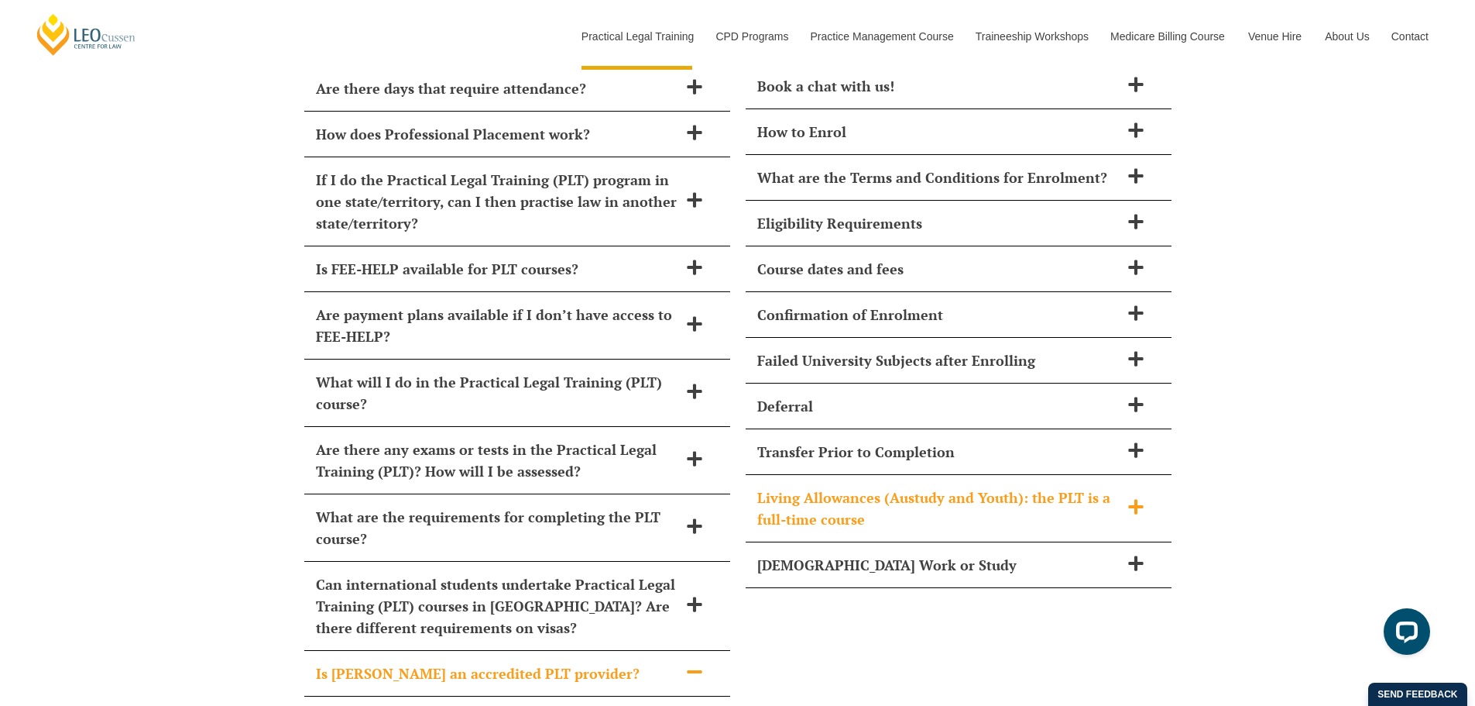
click at [1088, 486] on h2 "Living Allowances (Austudy and Youth): the PLT is a full-time course" at bounding box center [938, 507] width 362 height 43
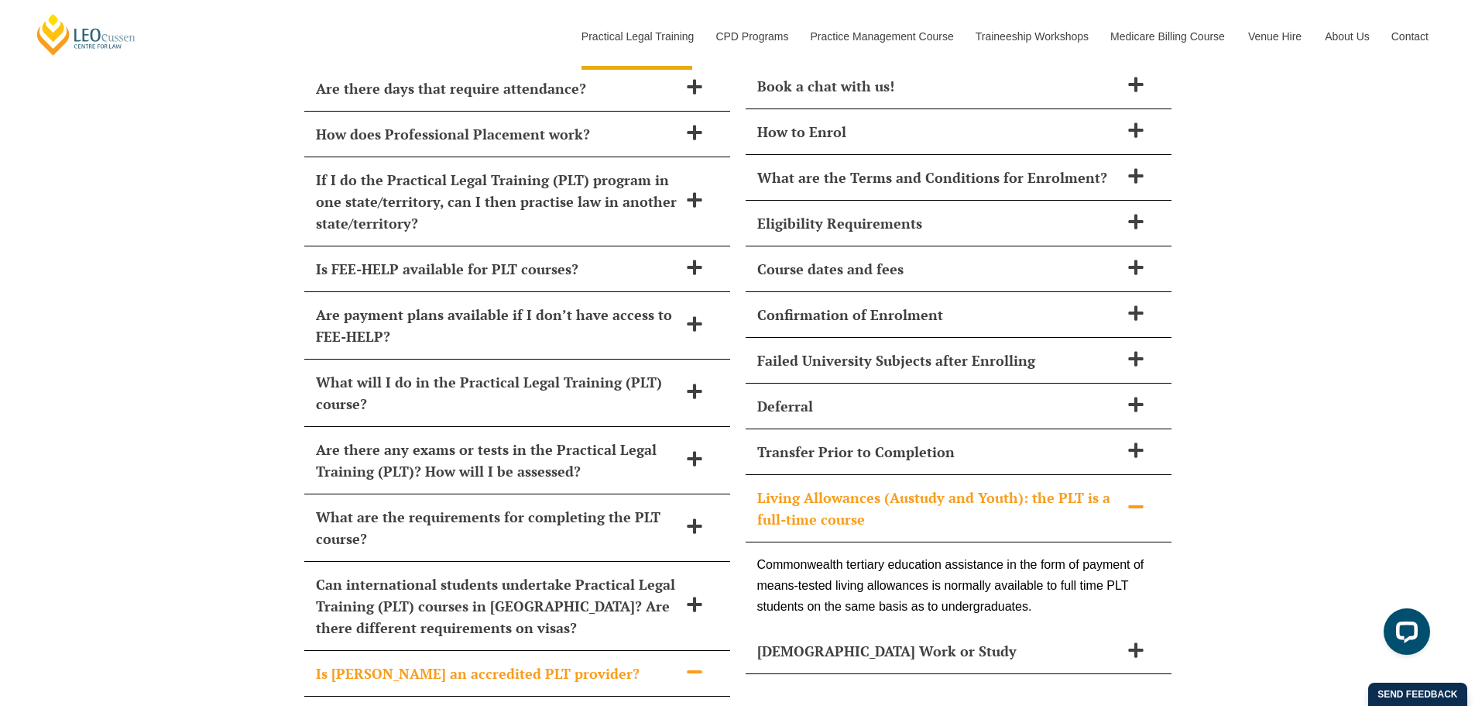
click at [1090, 486] on h2 "Living Allowances (Austudy and Youth): the PLT is a full-time course" at bounding box center [938, 507] width 362 height 43
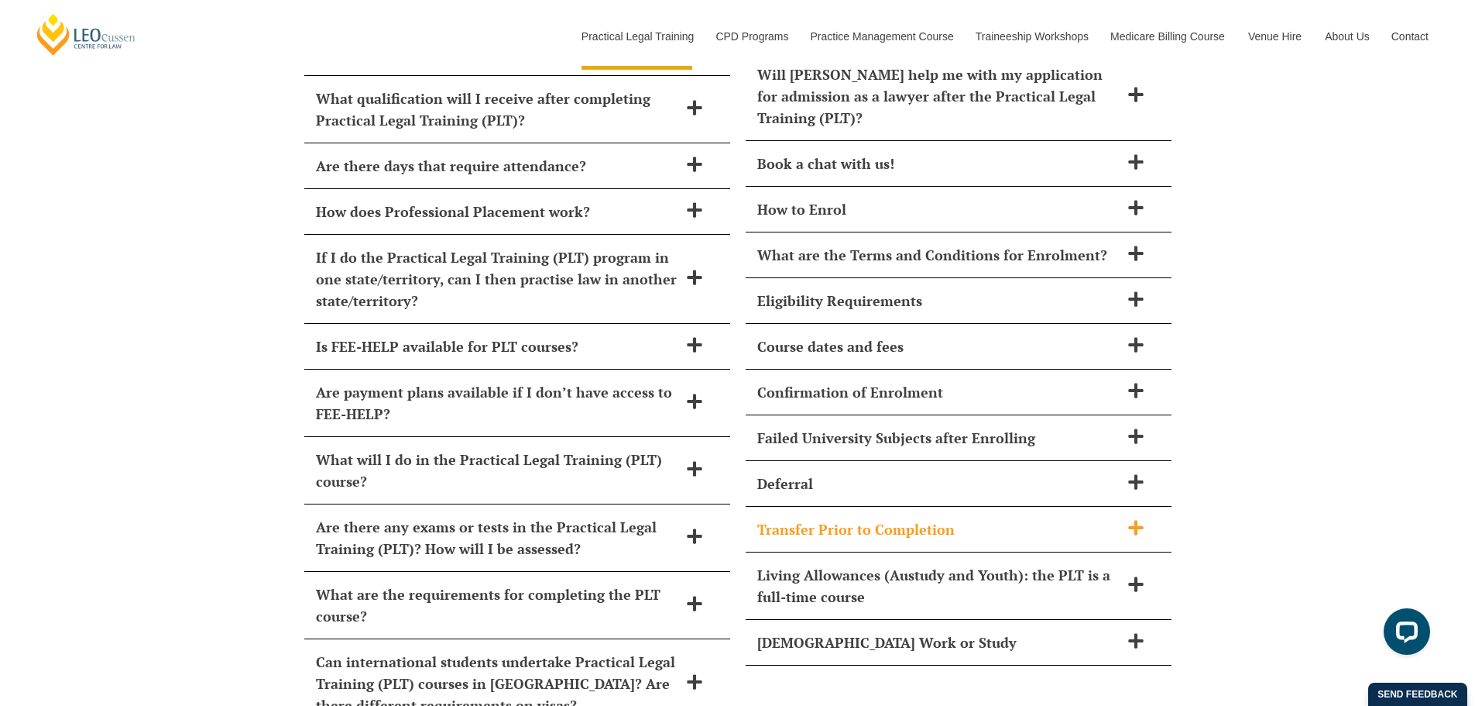
scroll to position [6829, 0]
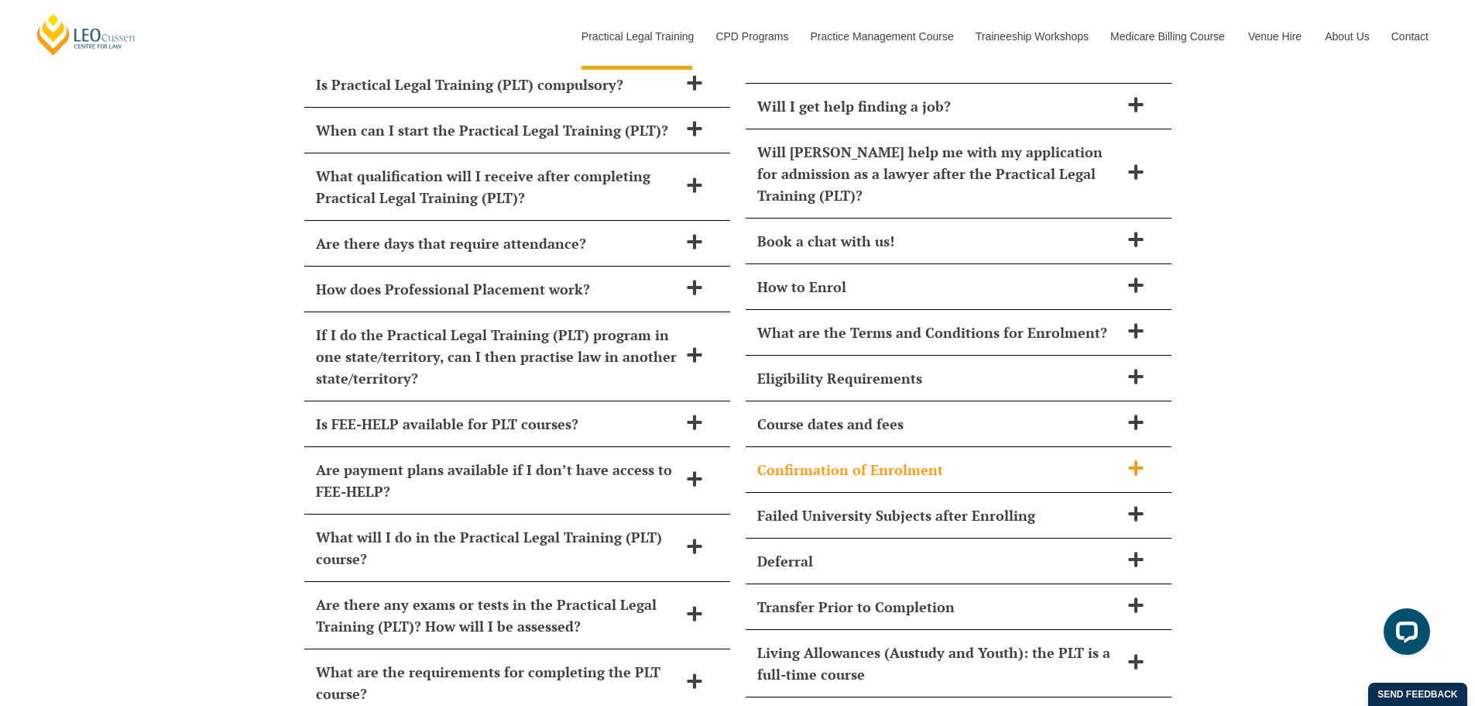
click at [1004, 458] on h2 "Confirmation of Enrolment" at bounding box center [938, 469] width 362 height 22
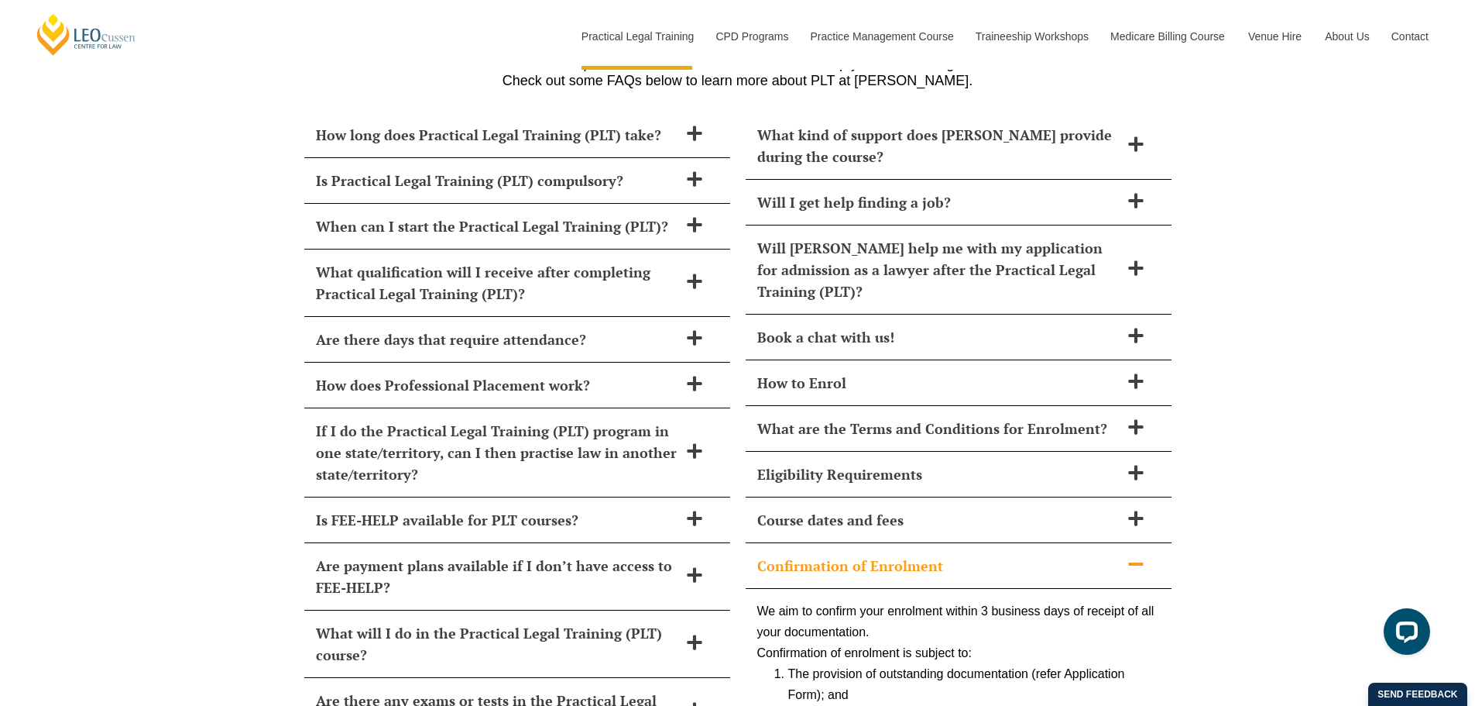
scroll to position [6674, 0]
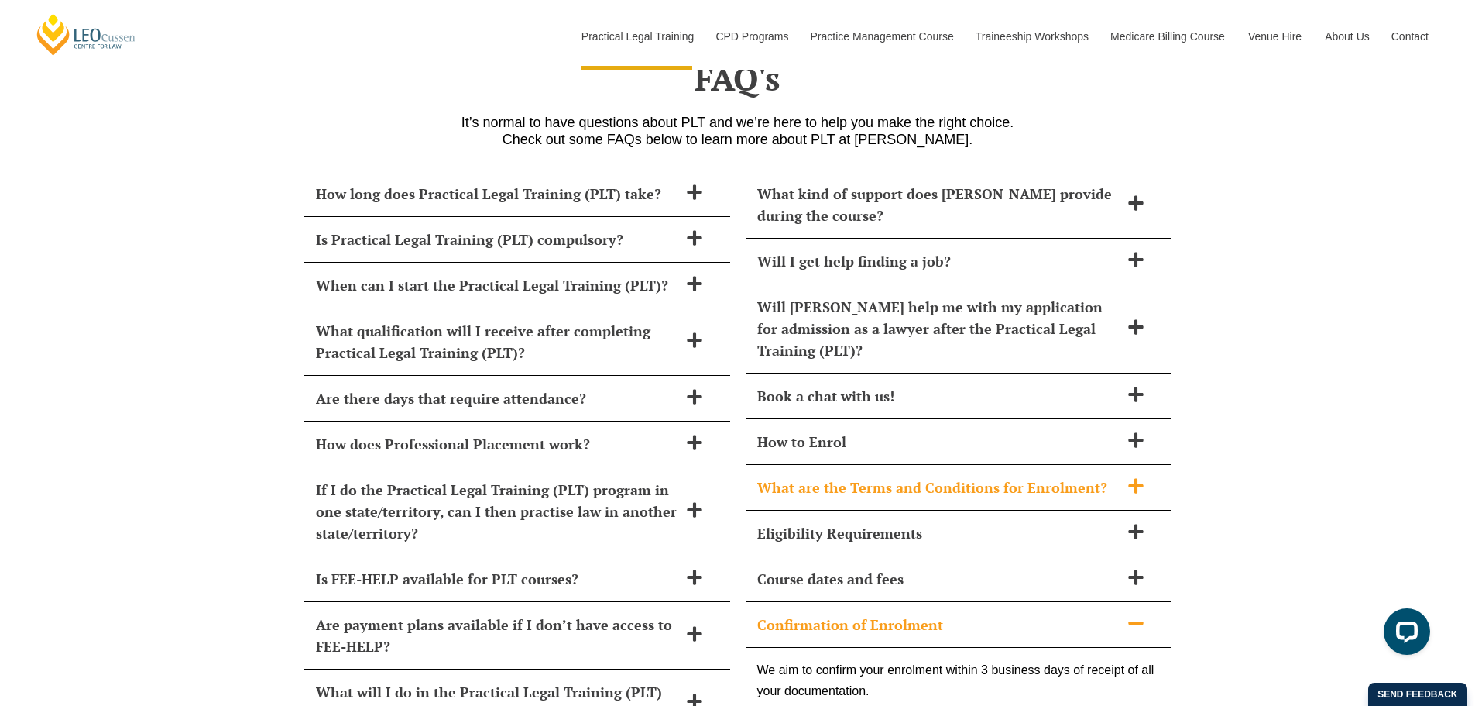
click at [905, 476] on h2 "What are the Terms and Conditions for Enrolment?" at bounding box center [938, 487] width 362 height 22
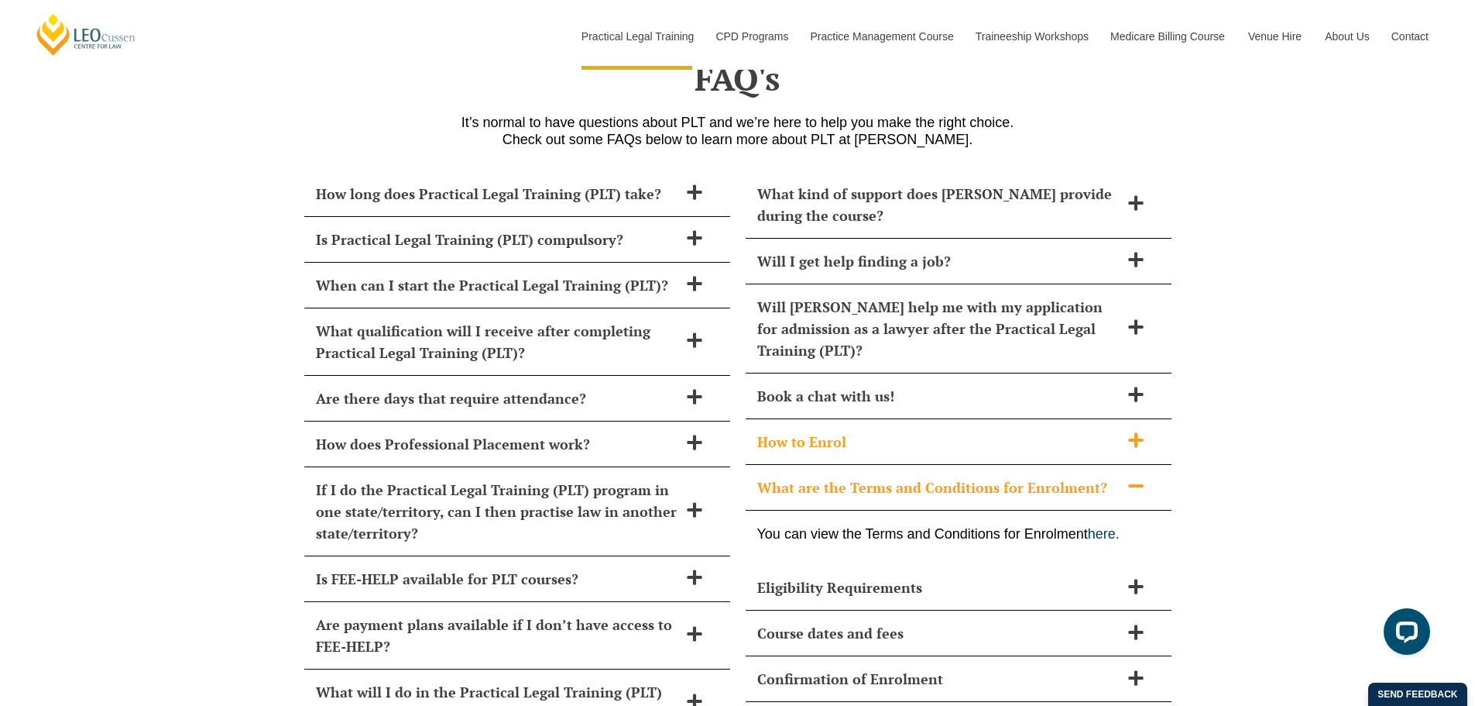
click at [921, 431] on h2 "How to Enrol" at bounding box center [938, 442] width 362 height 22
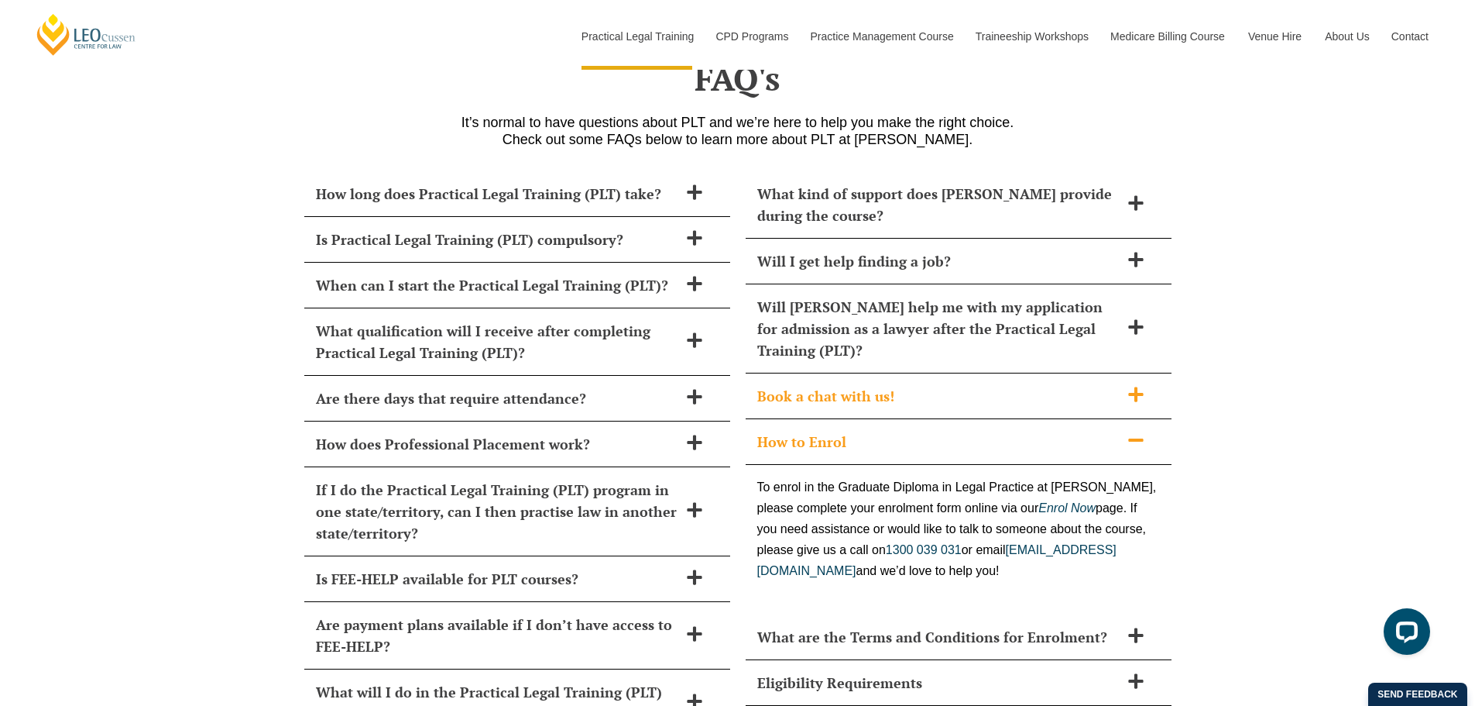
click at [913, 385] on h2 "Book a chat with us!" at bounding box center [938, 396] width 362 height 22
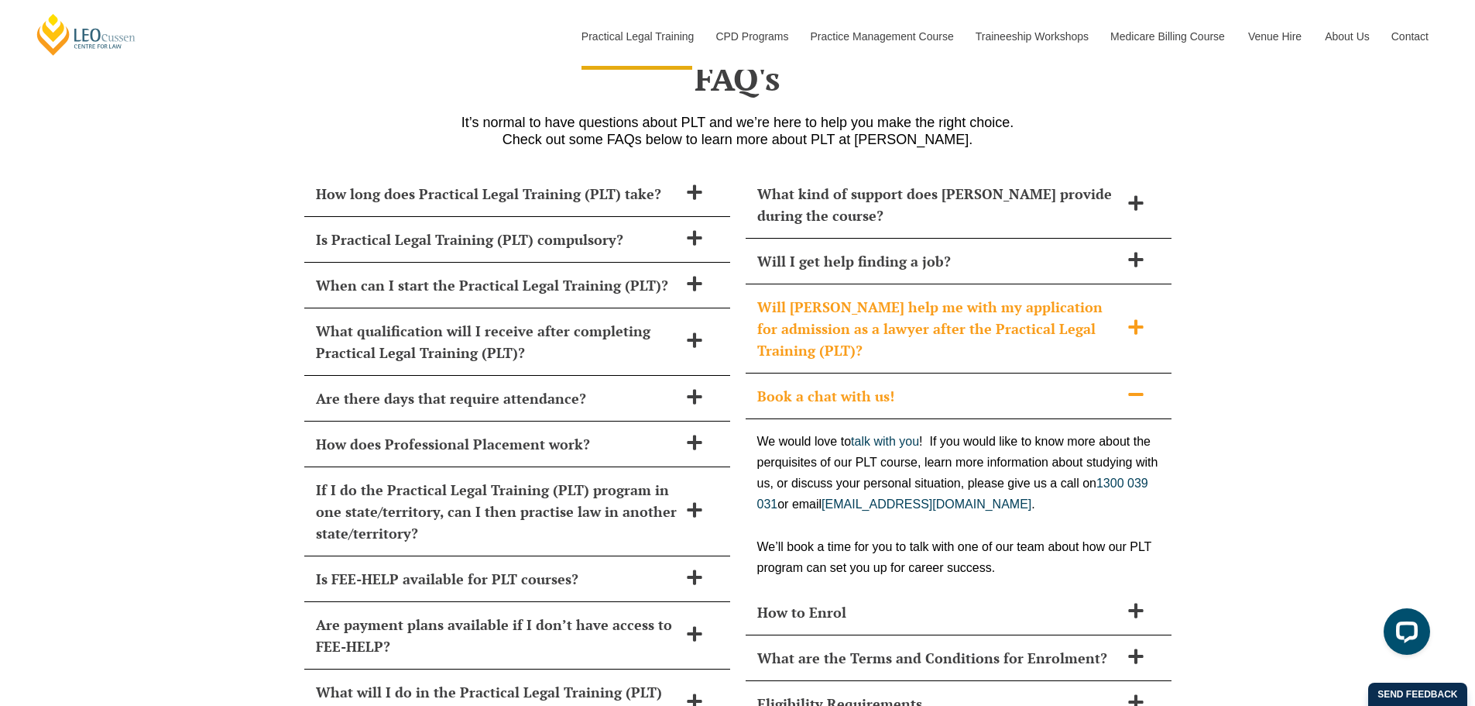
click at [913, 296] on h2 "Will [PERSON_NAME] help me with my application for admission as a lawyer after …" at bounding box center [938, 328] width 362 height 65
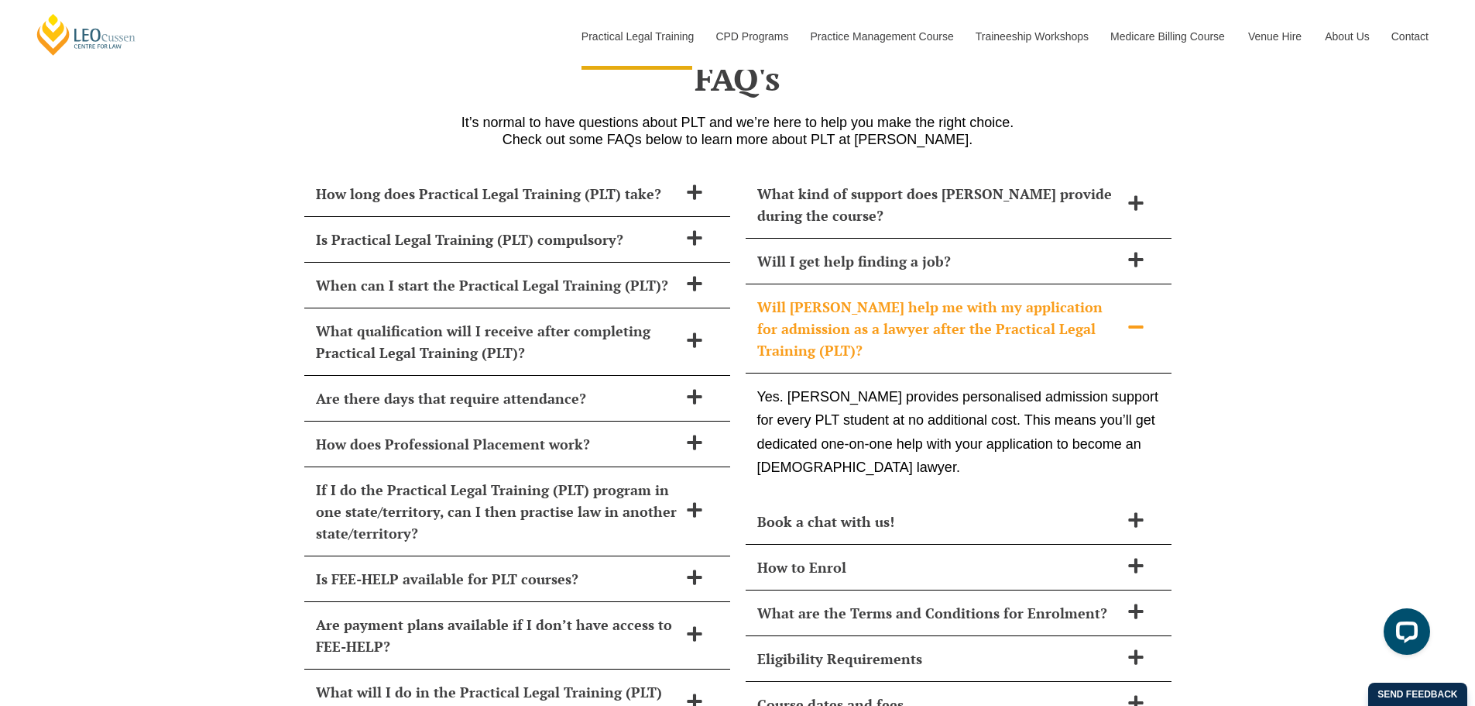
click at [943, 300] on h2 "Will [PERSON_NAME] help me with my application for admission as a lawyer after …" at bounding box center [938, 328] width 362 height 65
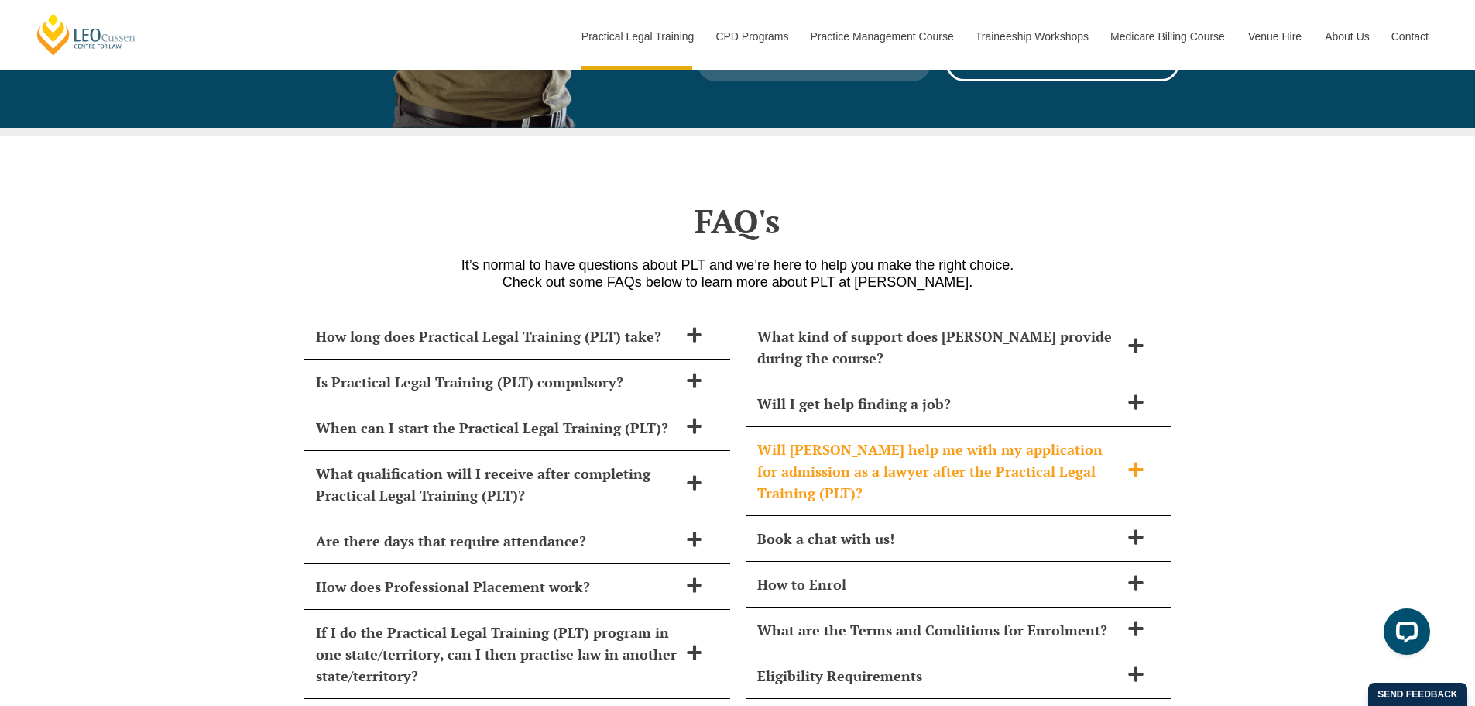
scroll to position [6519, 0]
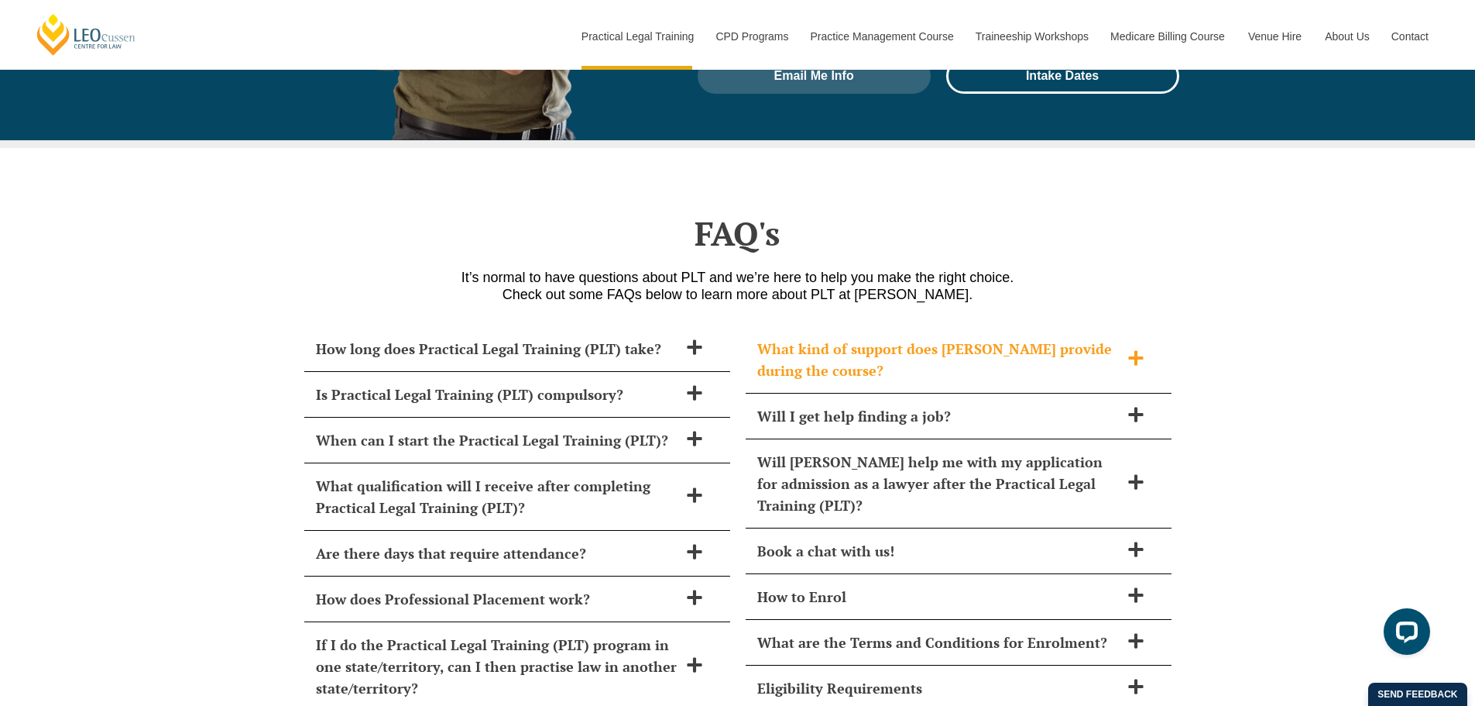
click at [920, 338] on h2 "What kind of support does [PERSON_NAME] provide during the course?" at bounding box center [938, 359] width 362 height 43
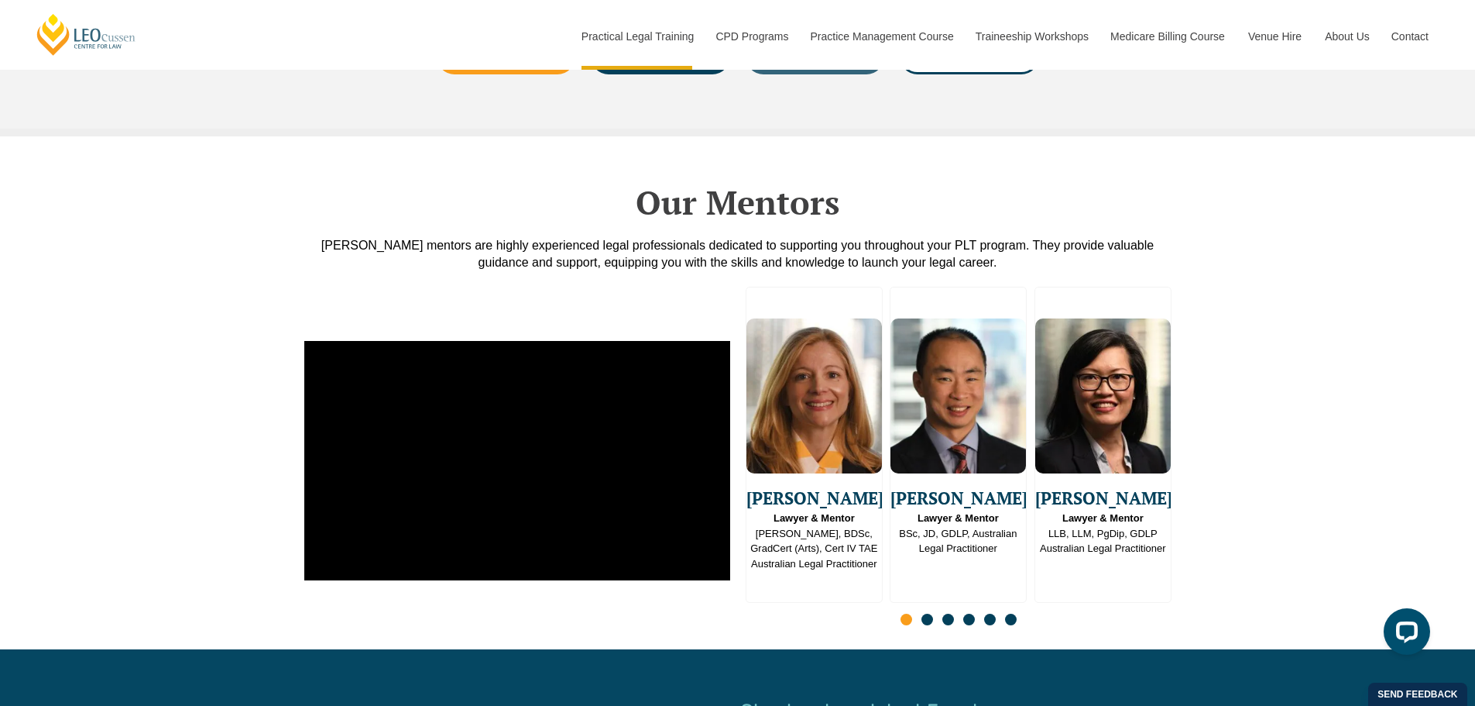
scroll to position [3809, 0]
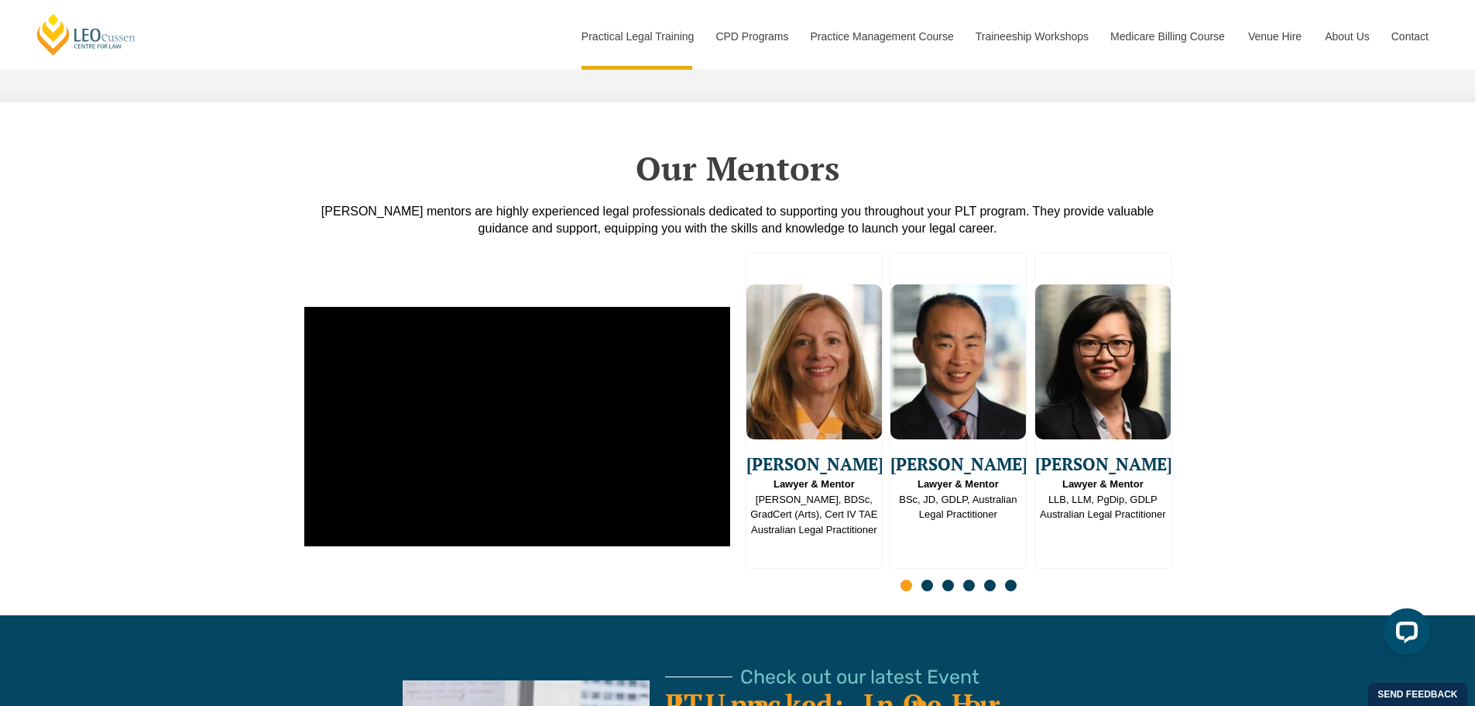
click at [929, 579] on span "Go to slide 2" at bounding box center [928, 585] width 12 height 12
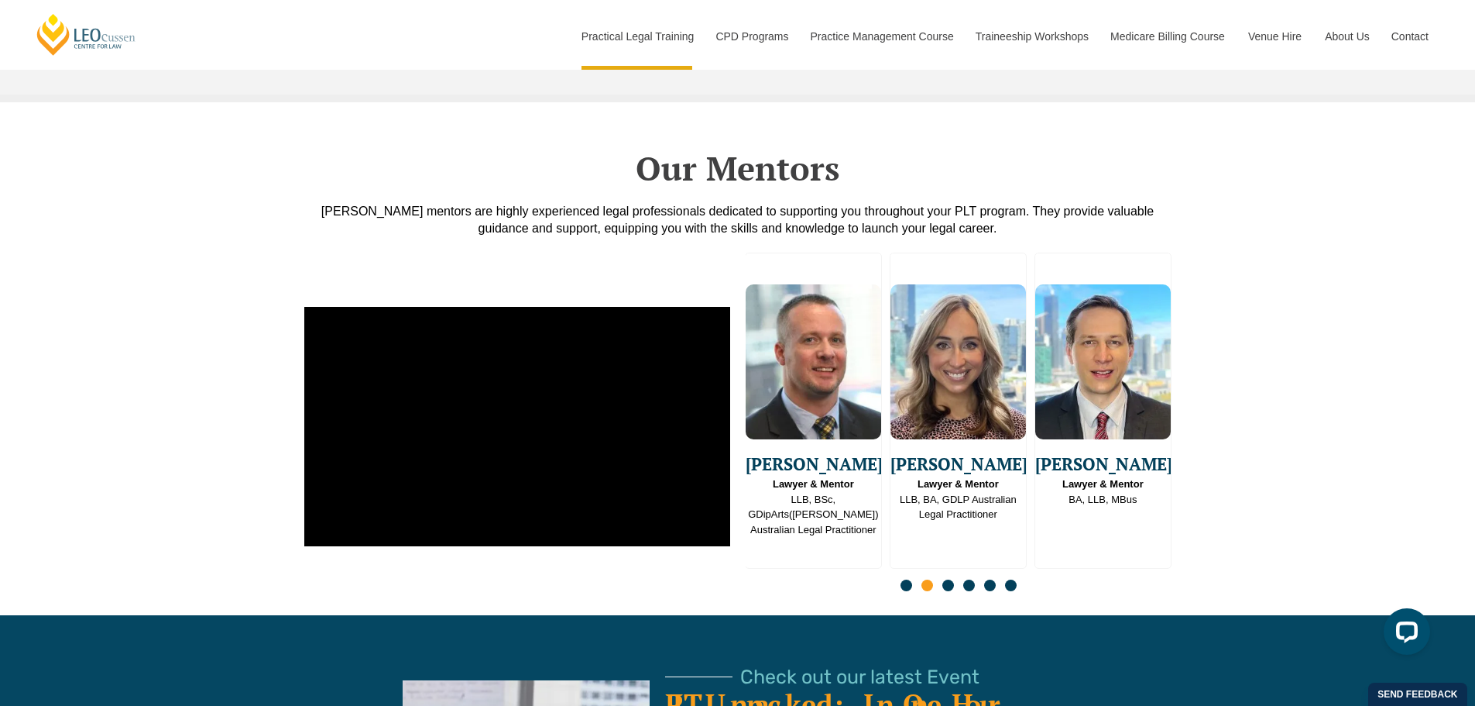
click at [952, 579] on span "Go to slide 3" at bounding box center [948, 585] width 12 height 12
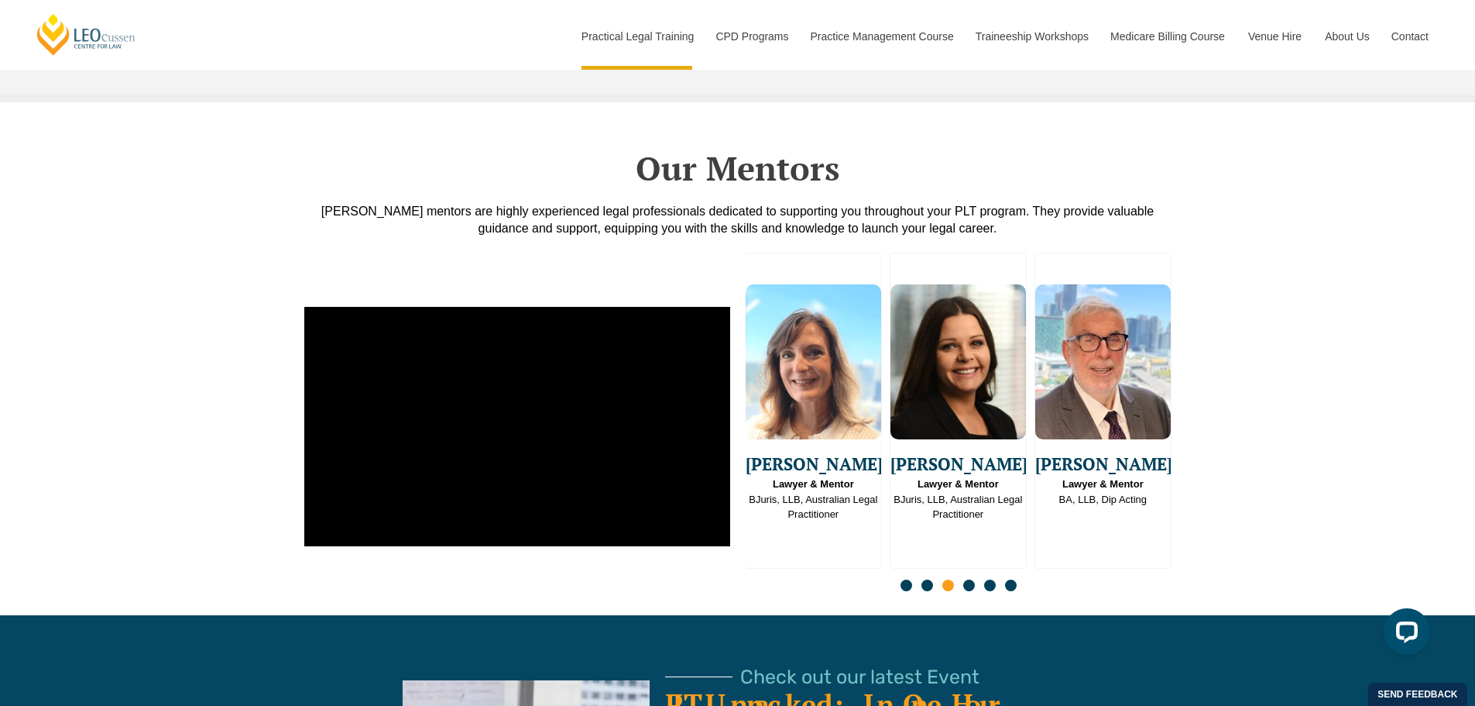
click at [972, 579] on span "Go to slide 4" at bounding box center [969, 585] width 12 height 12
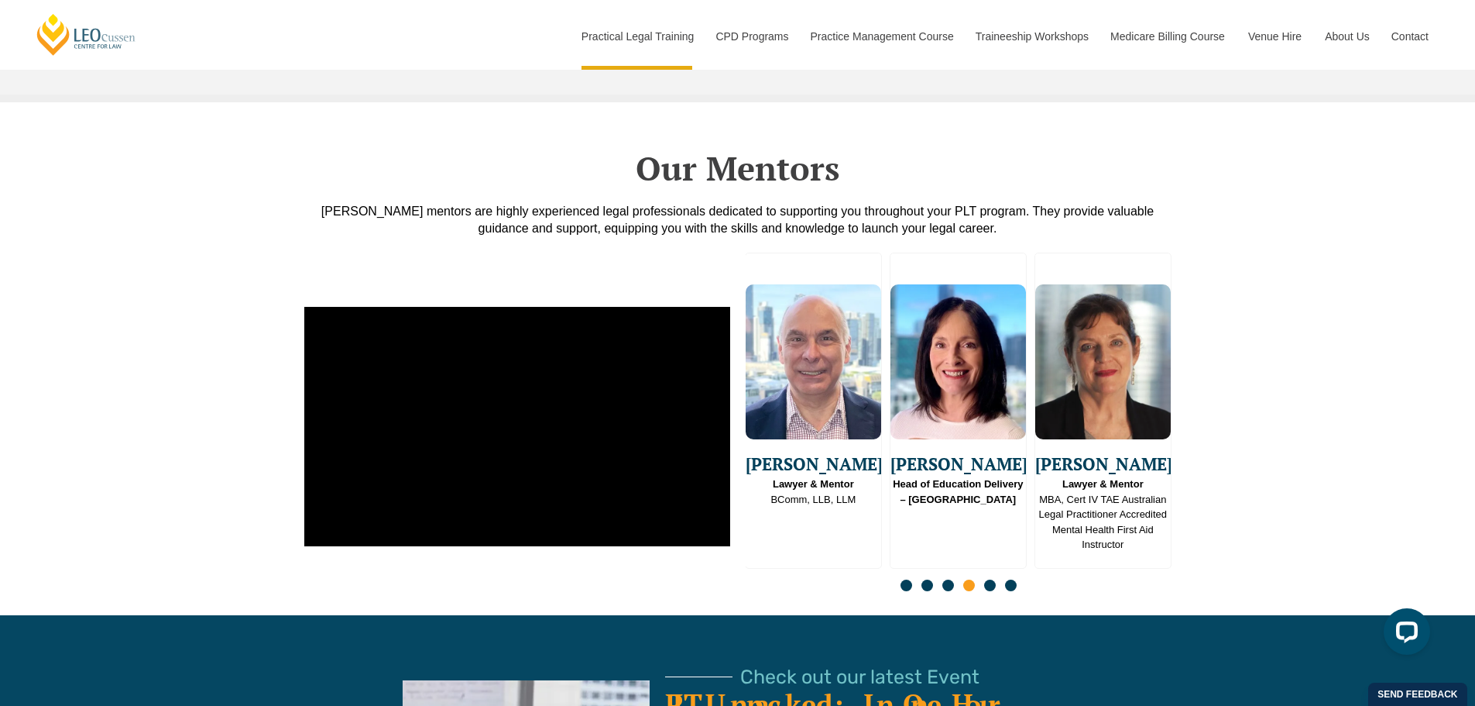
click at [992, 579] on span "Go to slide 5" at bounding box center [990, 585] width 12 height 12
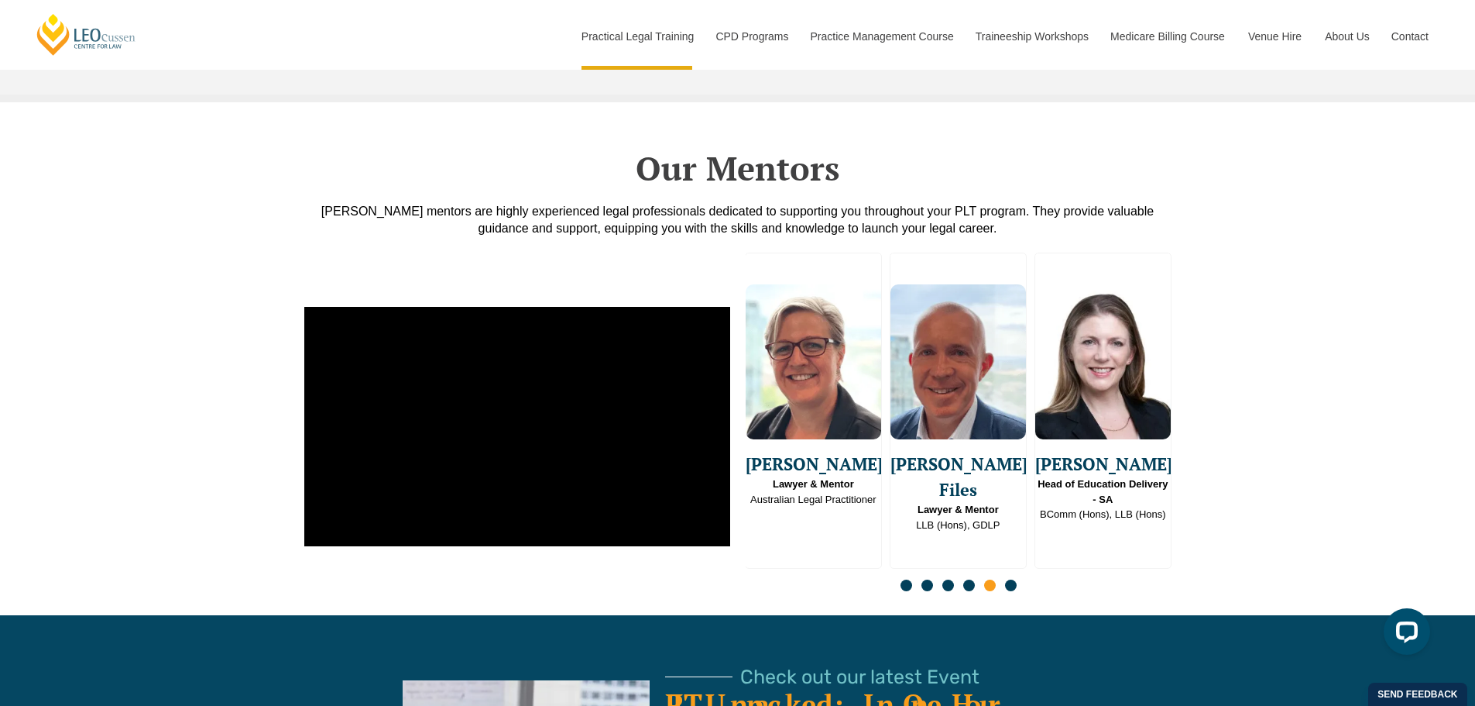
click at [1012, 579] on span "Go to slide 6" at bounding box center [1011, 585] width 12 height 12
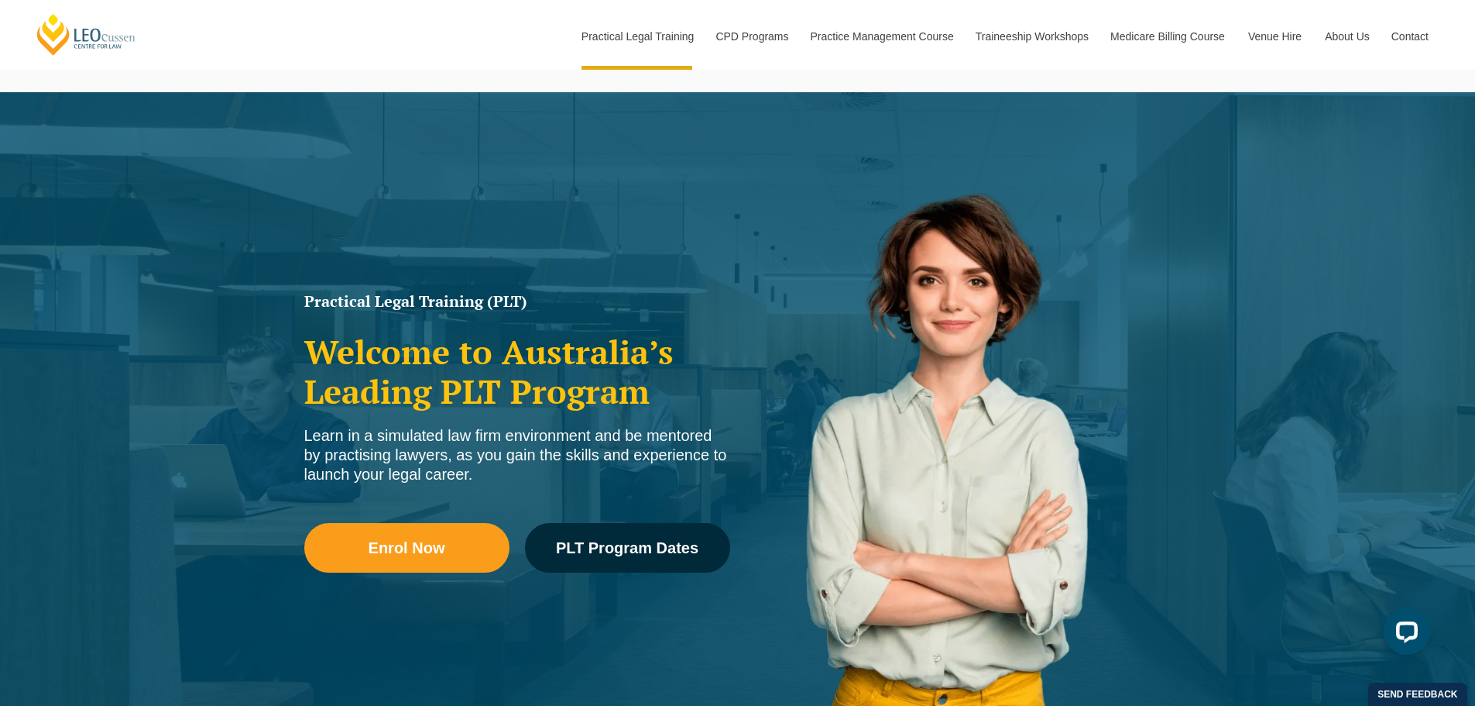
scroll to position [0, 0]
